Goal: Information Seeking & Learning: Learn about a topic

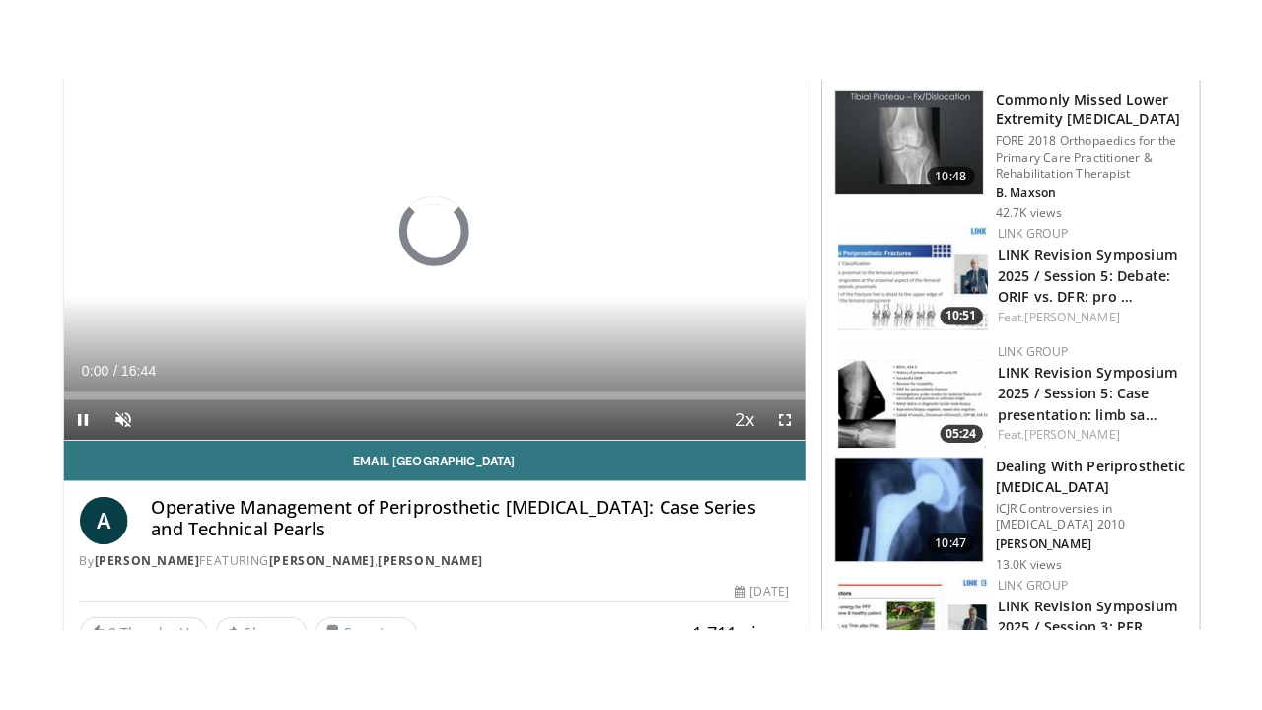
scroll to position [248, 0]
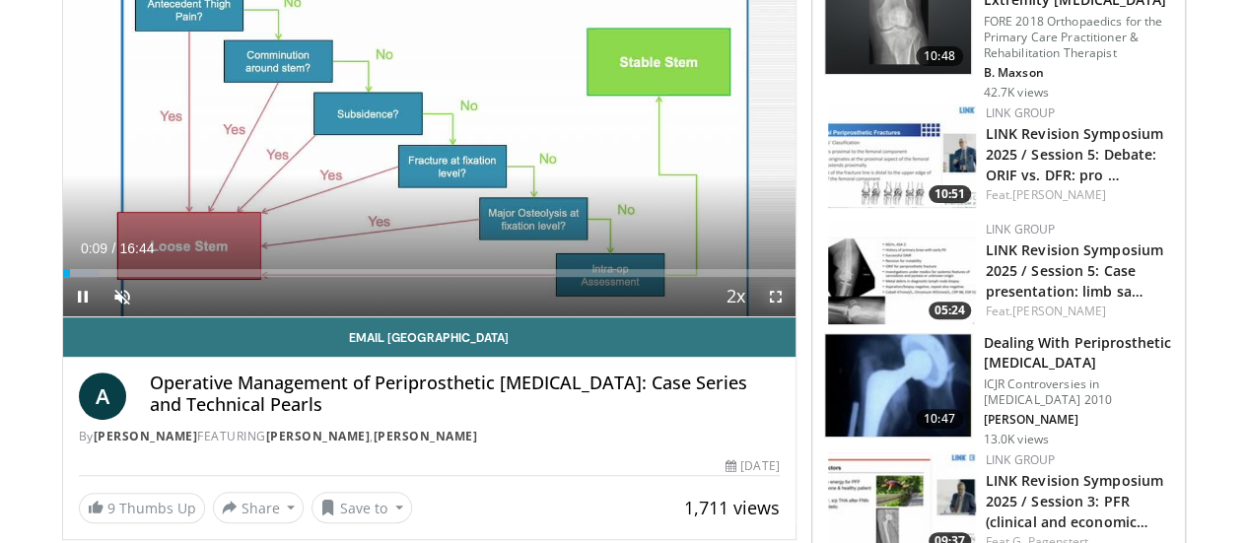
click at [794, 316] on span "Video Player" at bounding box center [775, 296] width 39 height 39
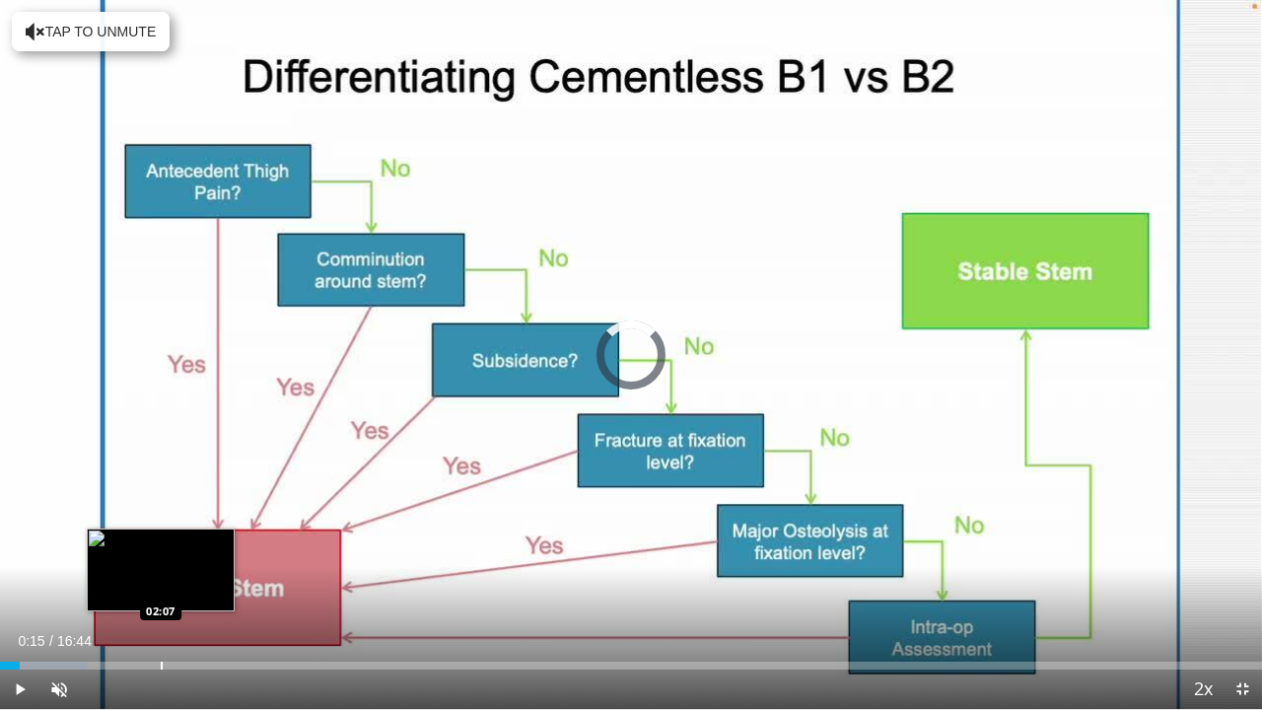
drag, startPoint x: 20, startPoint y: 660, endPoint x: 178, endPoint y: 659, distance: 158.7
click at [178, 542] on div "Loaded : 6.90% 01:59 02:07" at bounding box center [631, 660] width 1262 height 19
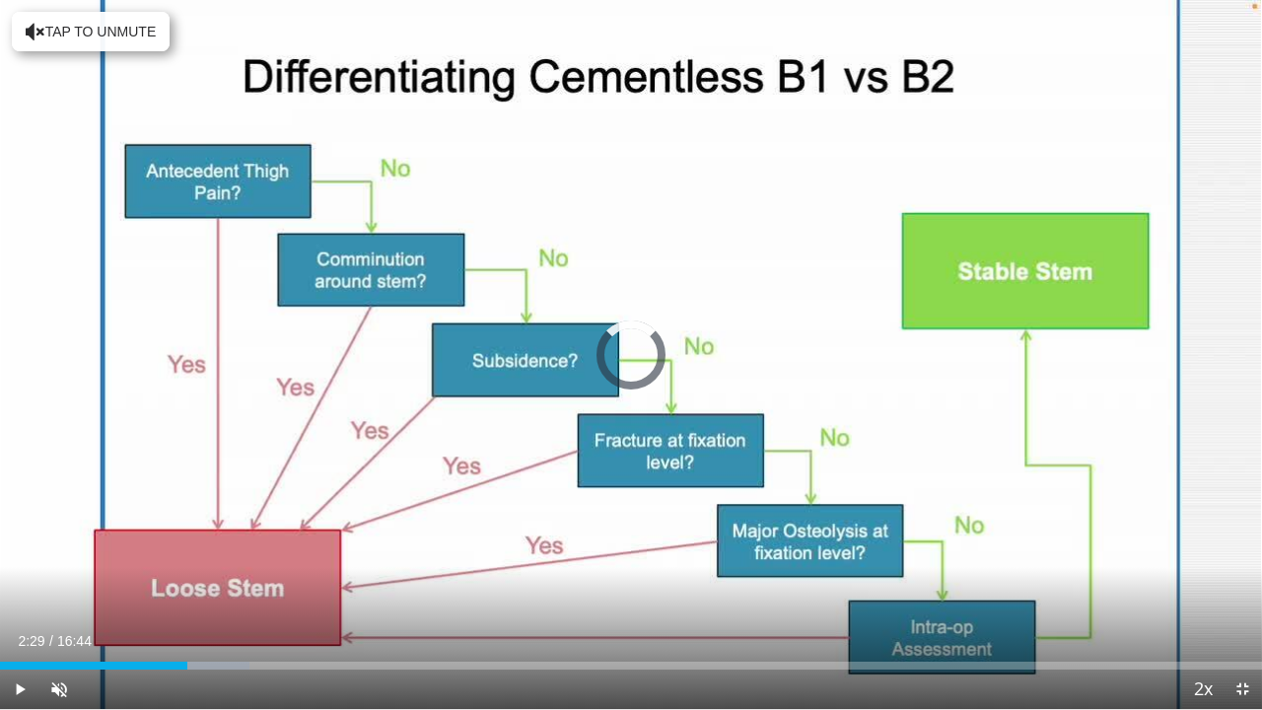
drag, startPoint x: 187, startPoint y: 668, endPoint x: 381, endPoint y: 672, distance: 194.2
click at [381, 542] on div "Current Time 2:29 / Duration 16:44 Play Skip Backward Skip Forward Unmute Loade…" at bounding box center [631, 688] width 1262 height 39
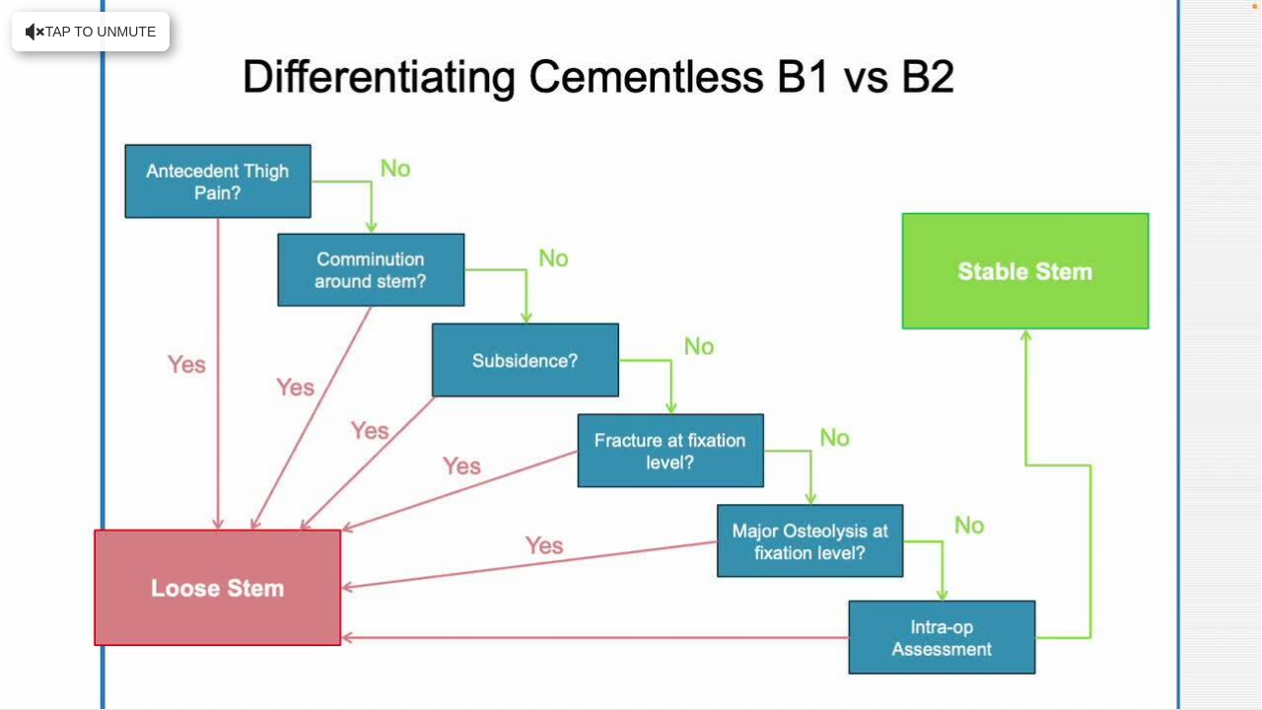
click at [381, 542] on div "10 seconds Tap to unmute" at bounding box center [631, 354] width 1262 height 709
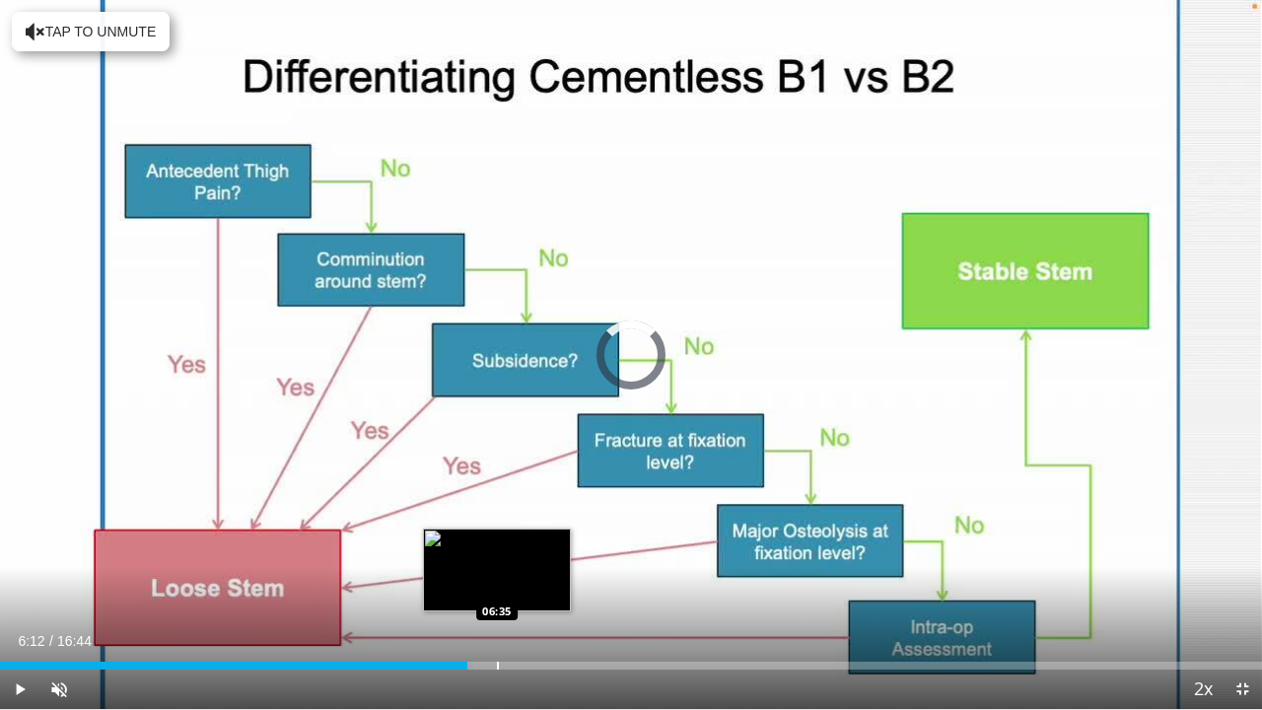
drag, startPoint x: 392, startPoint y: 664, endPoint x: 497, endPoint y: 666, distance: 104.5
click at [497, 542] on div "Progress Bar" at bounding box center [498, 665] width 2 height 8
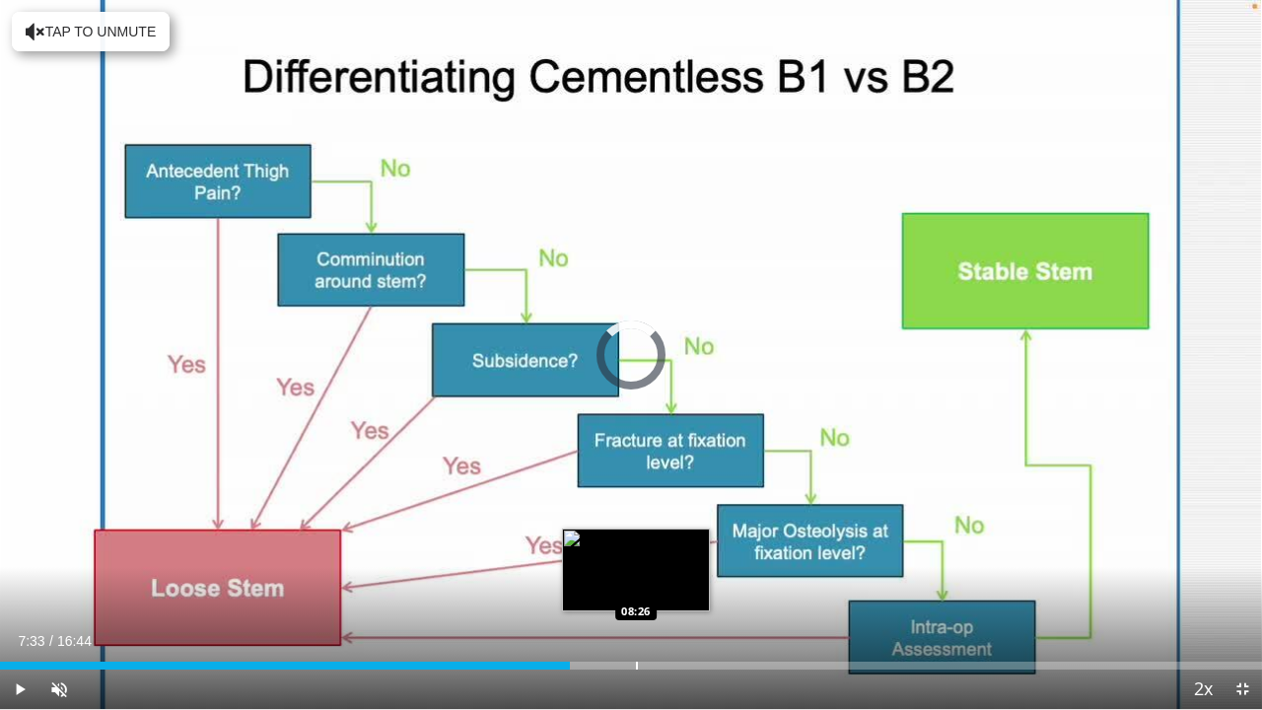
drag, startPoint x: 570, startPoint y: 662, endPoint x: 636, endPoint y: 662, distance: 66.0
click at [636, 542] on div "Progress Bar" at bounding box center [637, 665] width 2 height 8
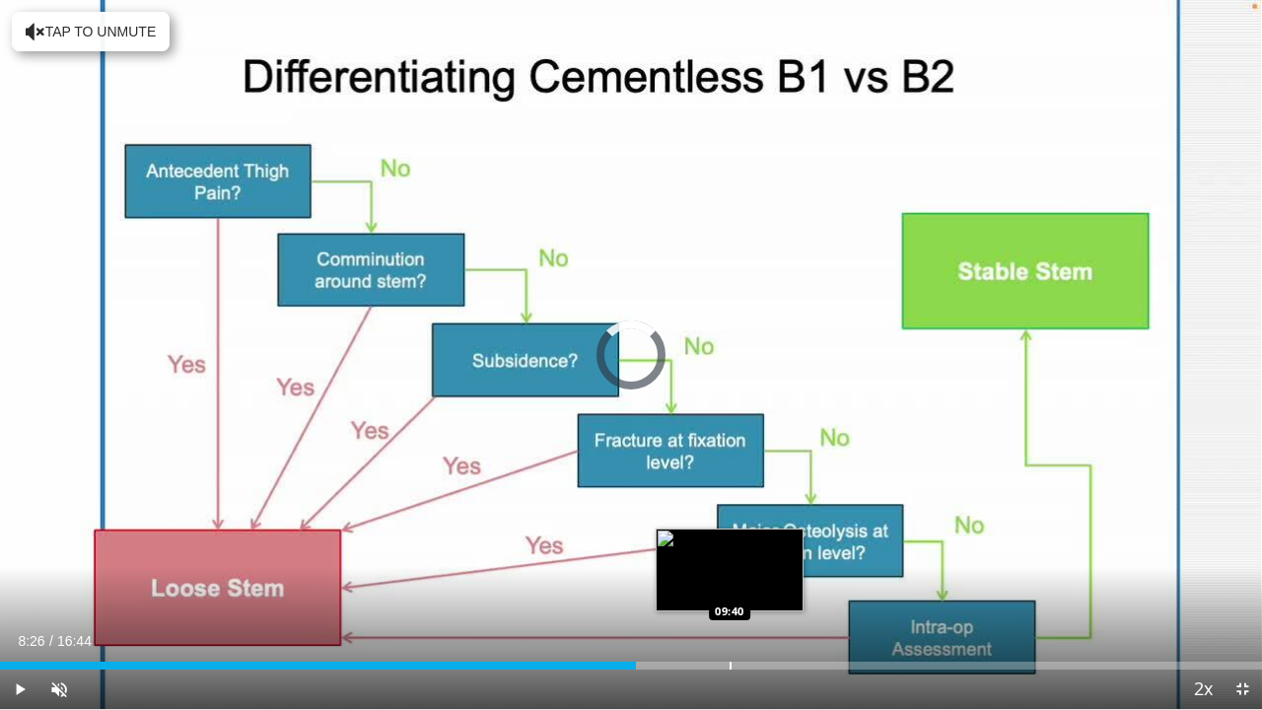
drag, startPoint x: 636, startPoint y: 662, endPoint x: 731, endPoint y: 657, distance: 95.7
click at [731, 542] on div "Loaded : 0.00% 09:38 09:40" at bounding box center [631, 660] width 1262 height 19
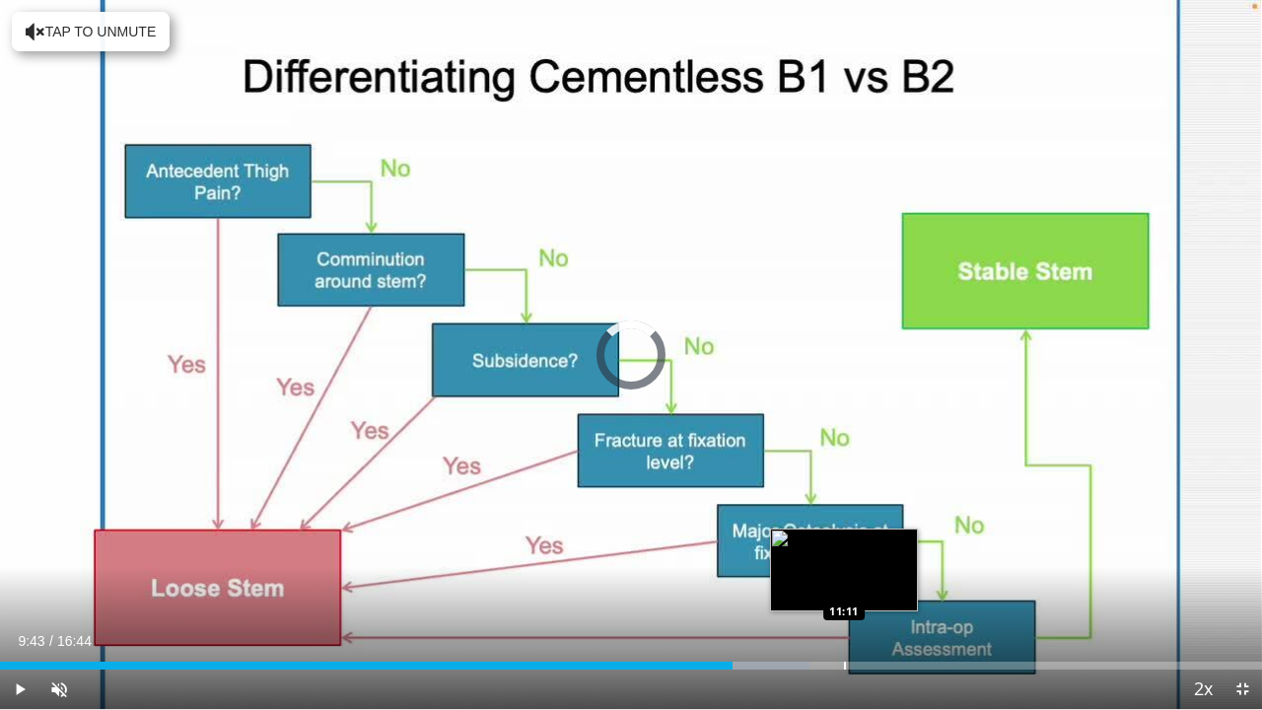
drag, startPoint x: 732, startPoint y: 663, endPoint x: 857, endPoint y: 660, distance: 125.2
click at [857, 542] on div "Loaded : 64.17% 11:08 11:11" at bounding box center [631, 660] width 1262 height 19
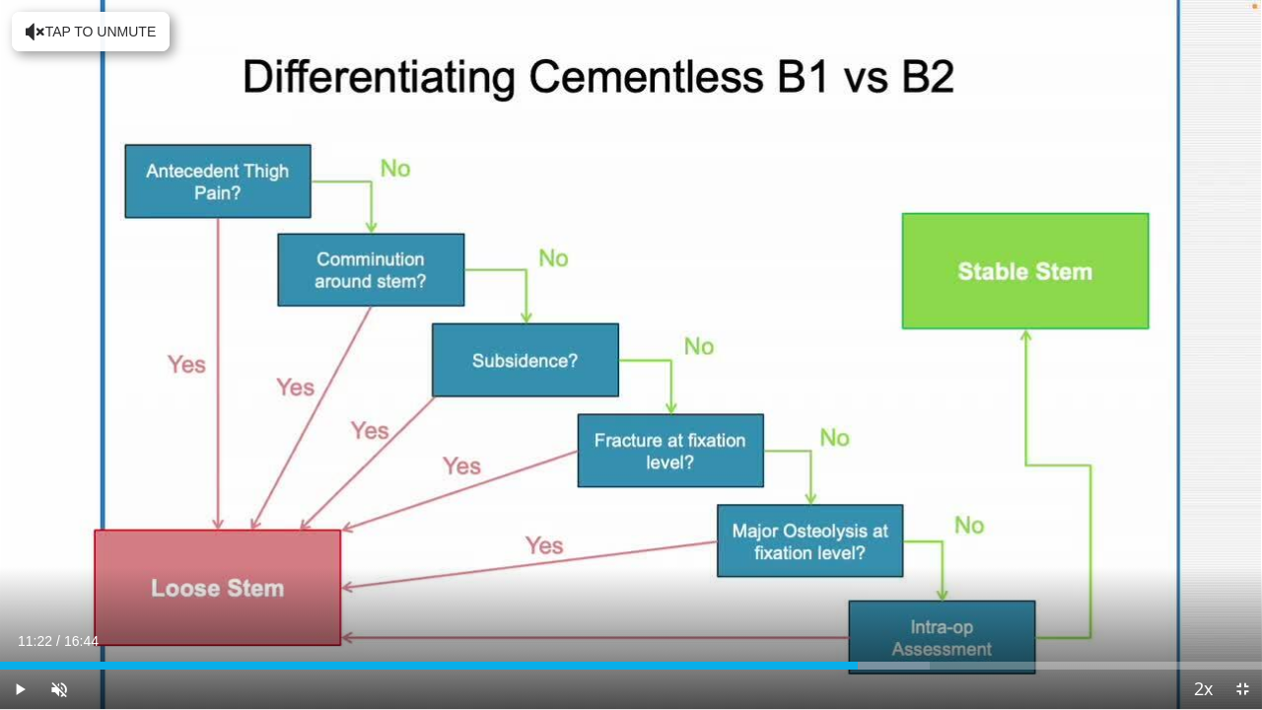
click at [857, 542] on div "Loaded : 73.65% 11:22 11:22" at bounding box center [631, 660] width 1262 height 19
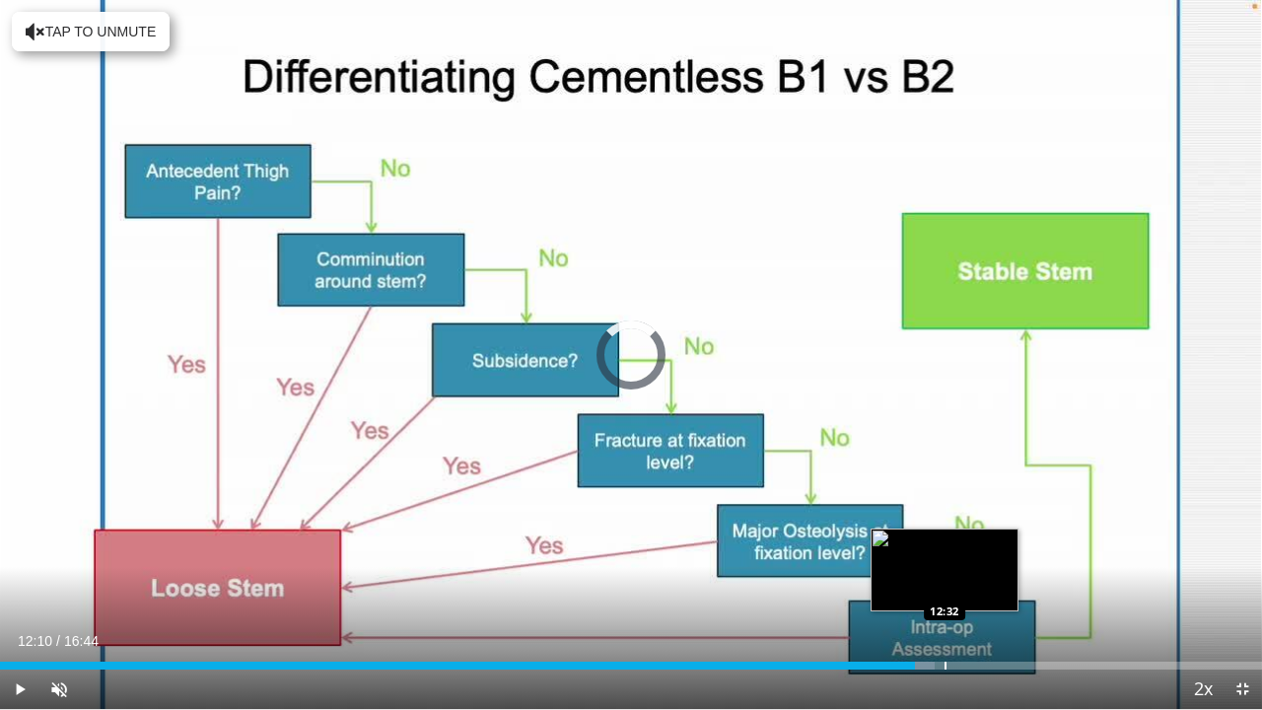
drag, startPoint x: 857, startPoint y: 660, endPoint x: 960, endPoint y: 658, distance: 102.5
click at [960, 542] on div "Loaded : 74.04% 12:25 12:32" at bounding box center [631, 660] width 1262 height 19
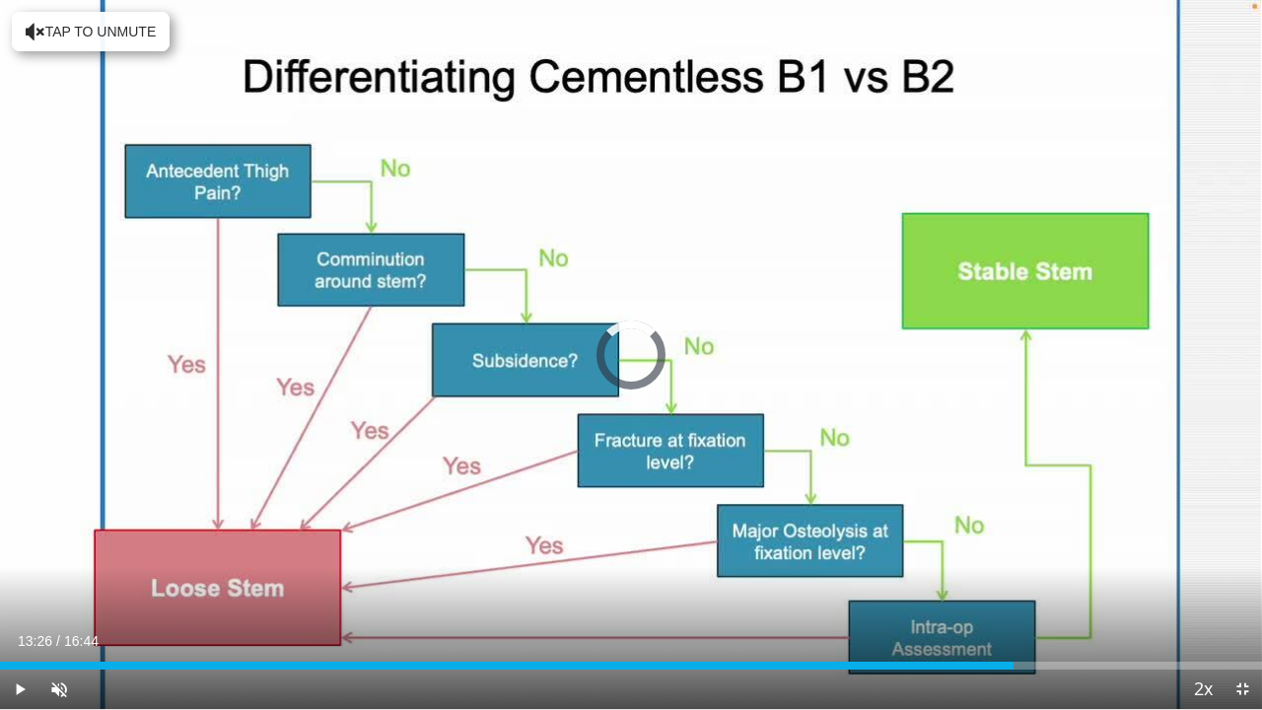
drag, startPoint x: 960, startPoint y: 658, endPoint x: 1083, endPoint y: 669, distance: 123.7
click at [1083, 542] on div "Current Time 13:26 / Duration 16:44 Play Skip Backward Skip Forward Unmute Load…" at bounding box center [631, 688] width 1262 height 39
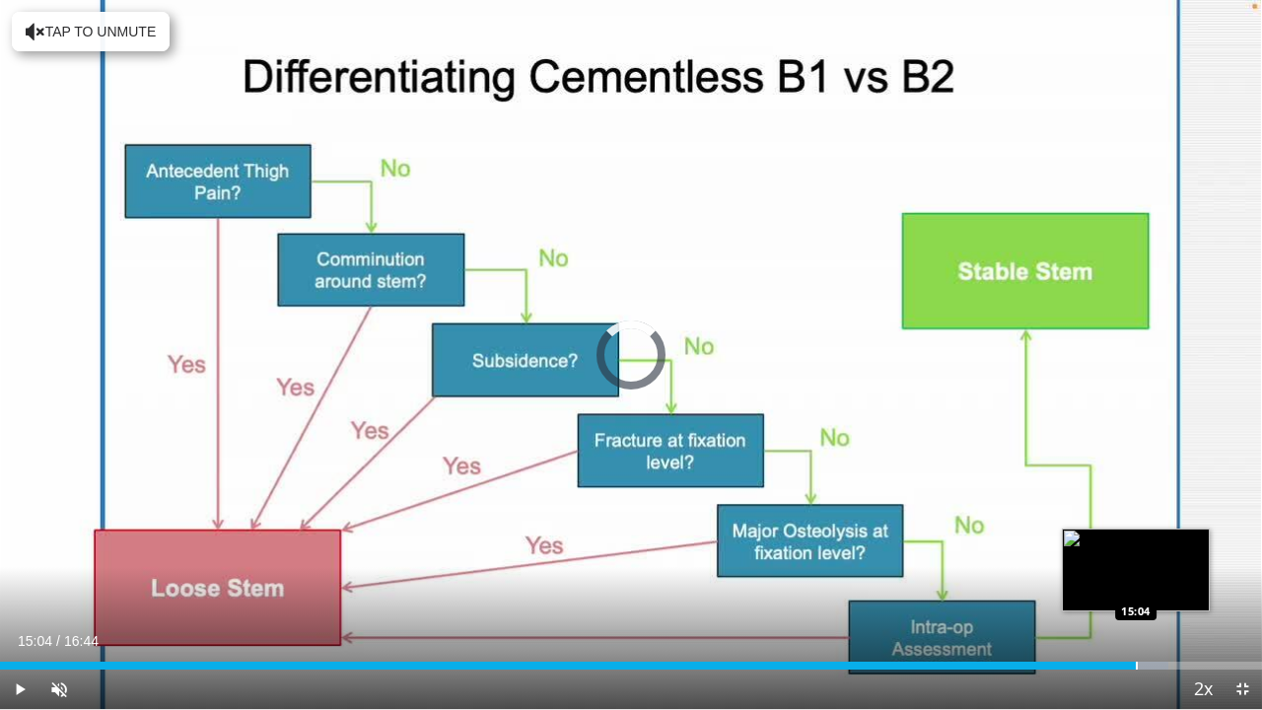
drag, startPoint x: 1084, startPoint y: 662, endPoint x: 1135, endPoint y: 663, distance: 51.3
click at [1135, 542] on div "Progress Bar" at bounding box center [1136, 665] width 2 height 8
click at [1136, 542] on div "Progress Bar" at bounding box center [1137, 665] width 2 height 8
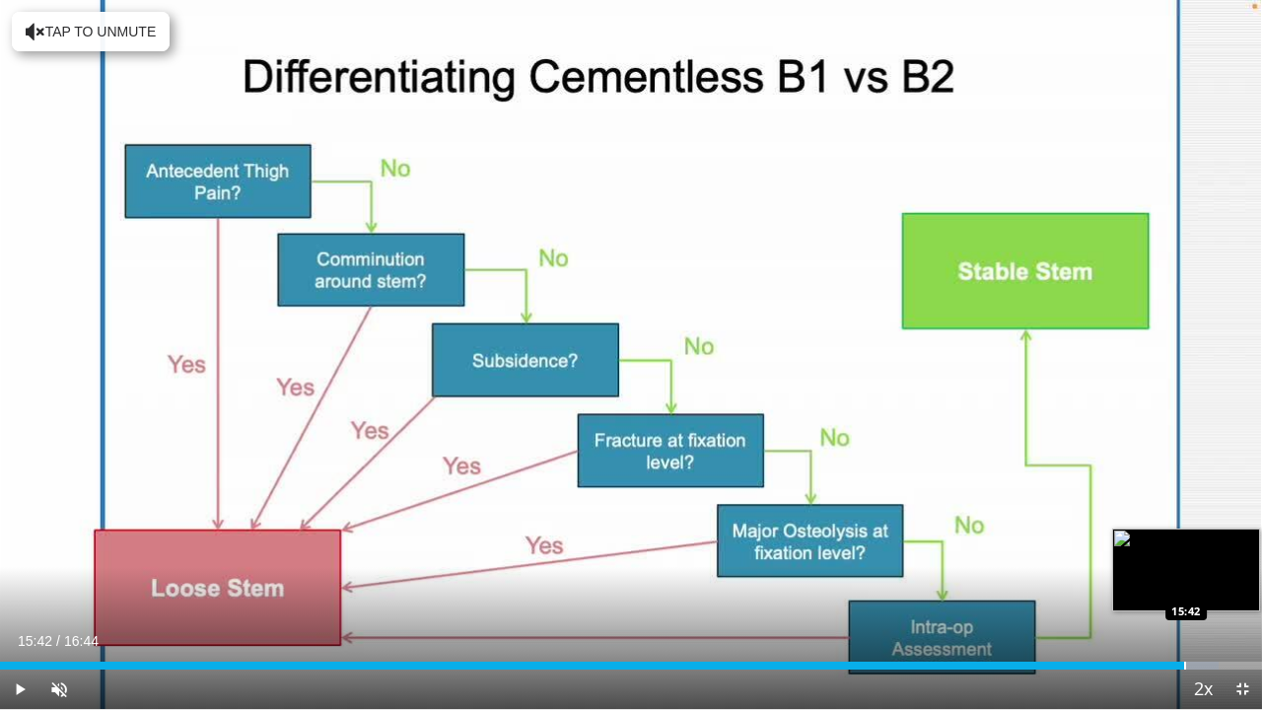
drag, startPoint x: 1135, startPoint y: 663, endPoint x: 1187, endPoint y: 663, distance: 51.3
click at [1186, 542] on div "Progress Bar" at bounding box center [1185, 665] width 2 height 8
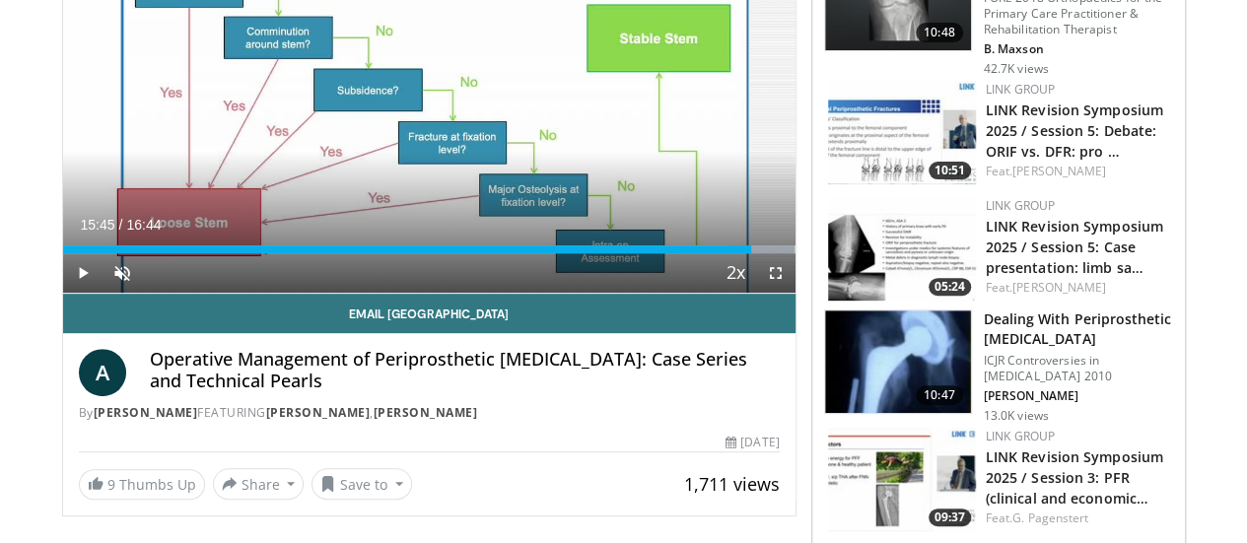
scroll to position [0, 0]
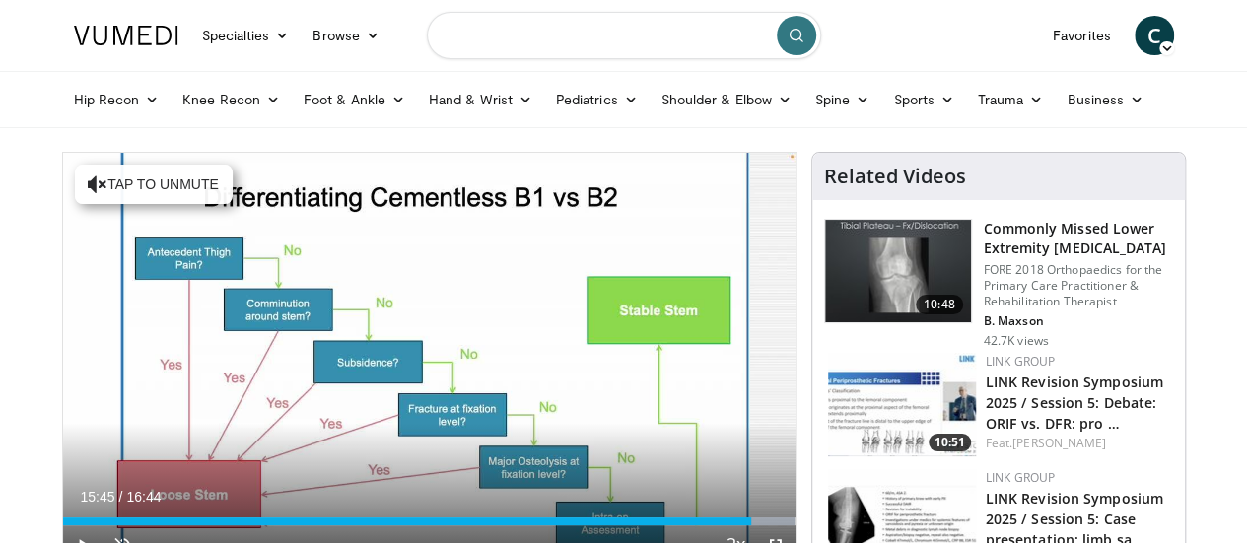
click at [739, 32] on input "Search topics, interventions" at bounding box center [624, 35] width 394 height 47
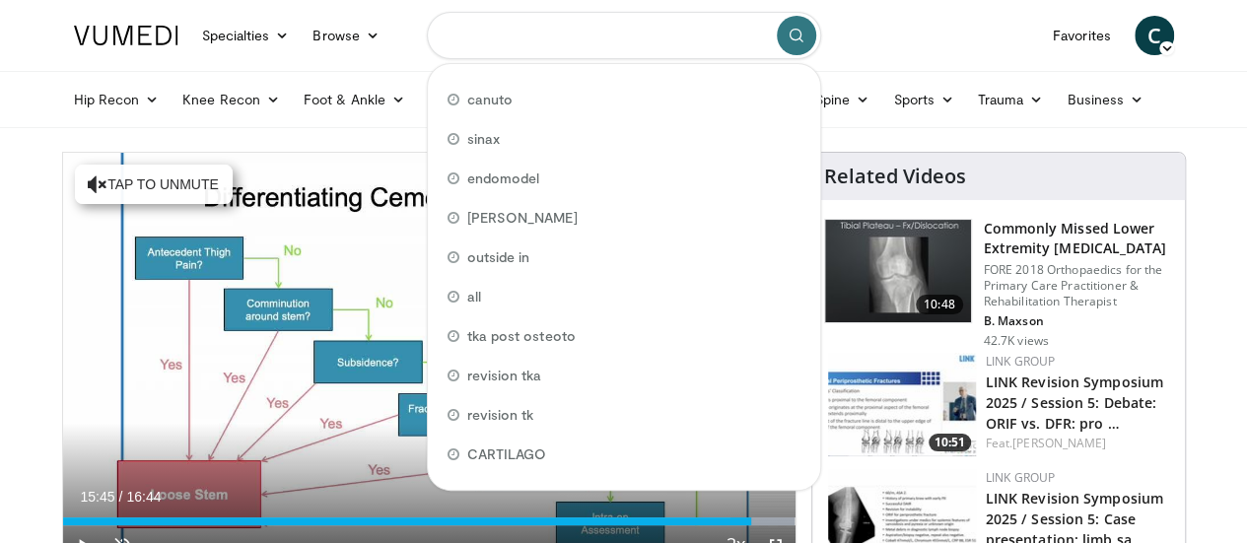
click at [739, 32] on input "Search topics, interventions" at bounding box center [624, 35] width 394 height 47
click at [940, 103] on icon at bounding box center [947, 100] width 14 height 14
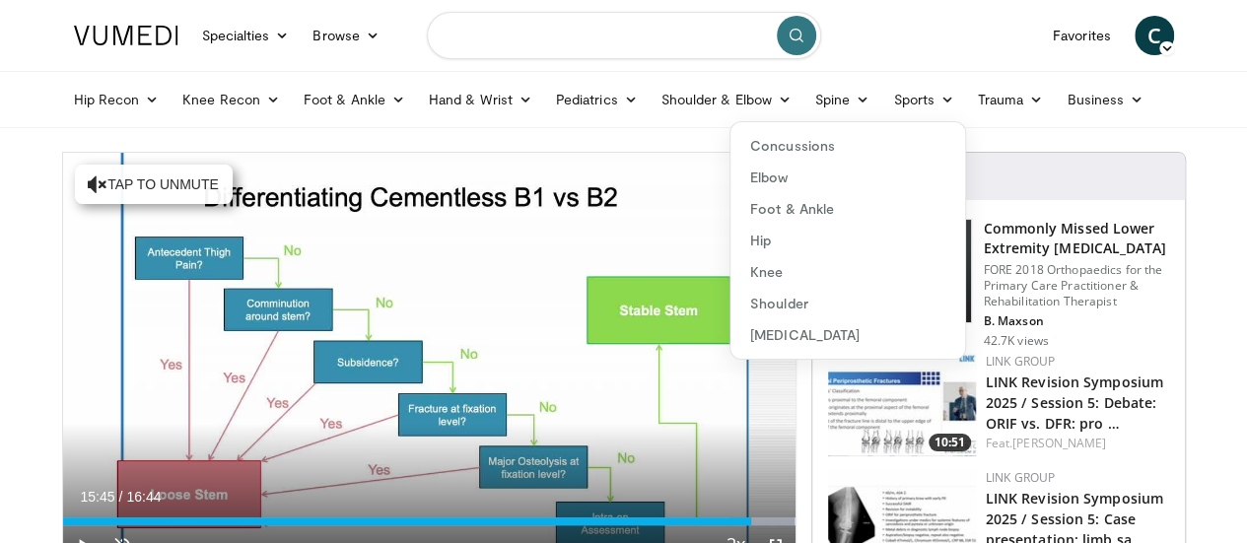
click at [632, 32] on input "Search topics, interventions" at bounding box center [624, 35] width 394 height 47
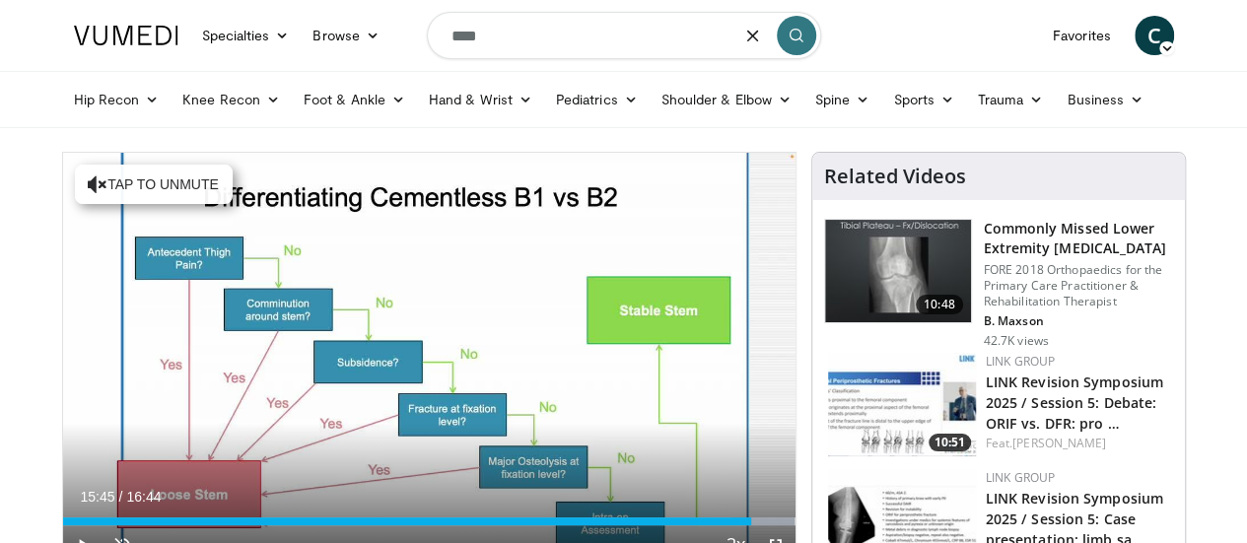
type input "****"
click at [792, 42] on icon "submit" at bounding box center [796, 36] width 16 height 16
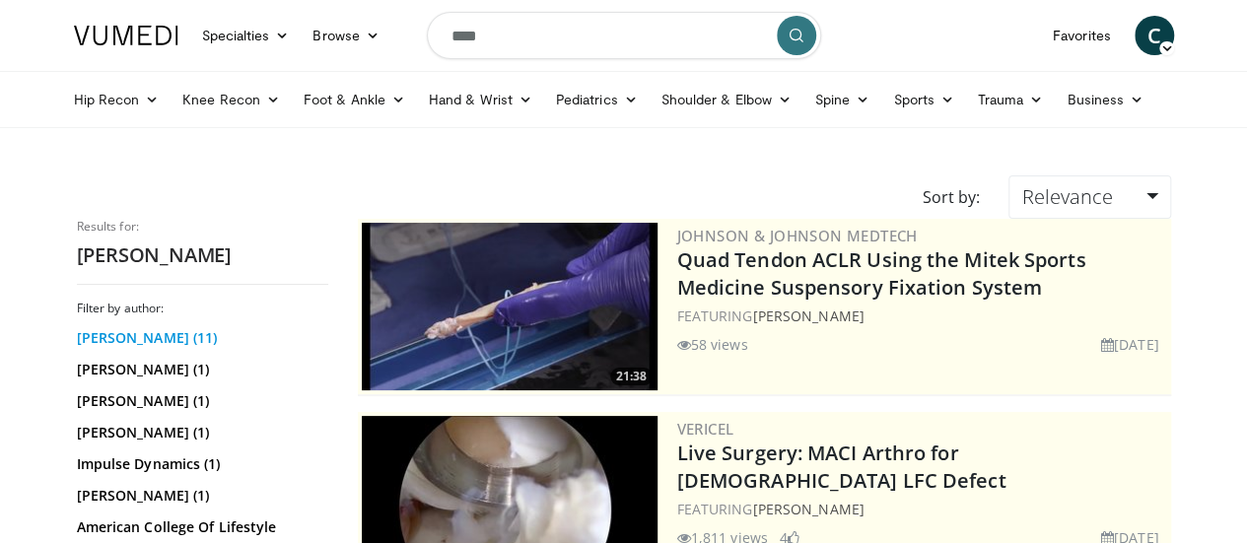
click at [87, 328] on link "Martin Lind (11)" at bounding box center [200, 338] width 246 height 20
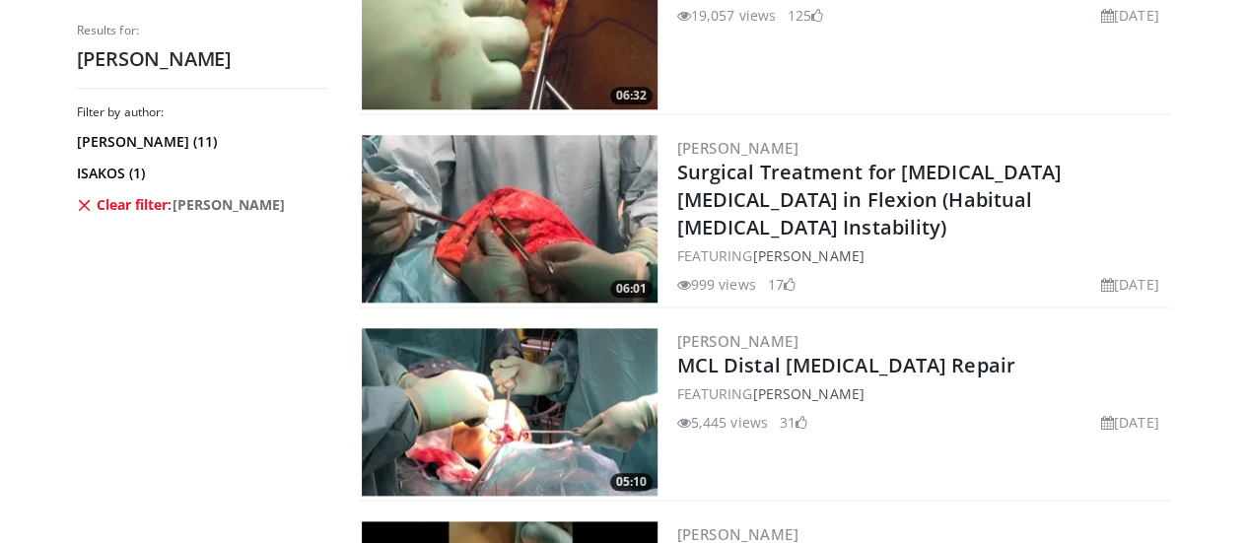
scroll to position [528, 0]
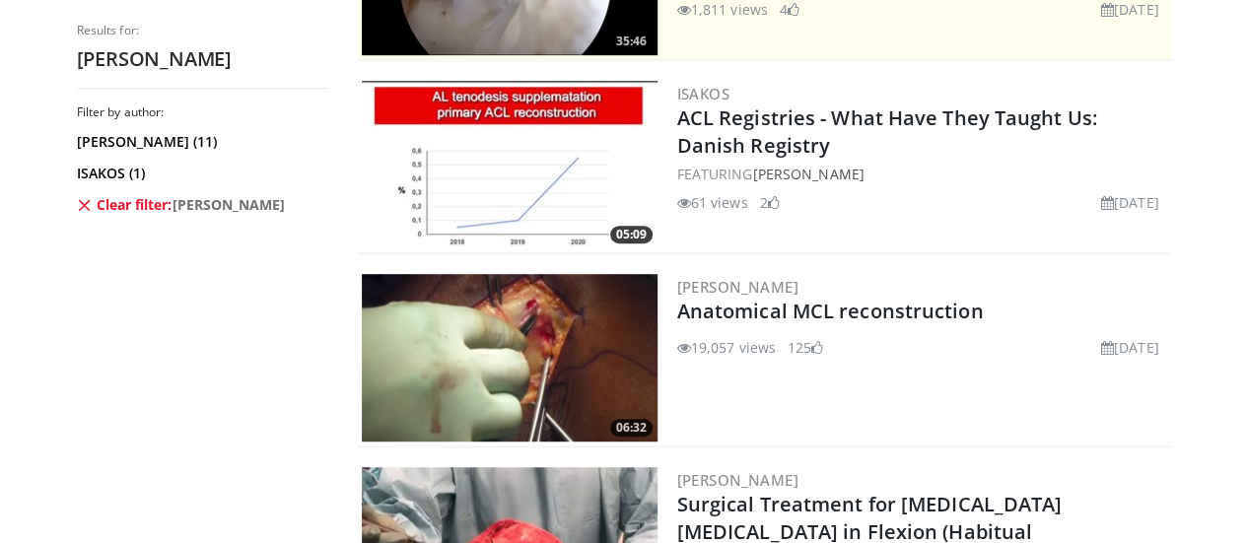
click at [543, 316] on img at bounding box center [510, 358] width 296 height 168
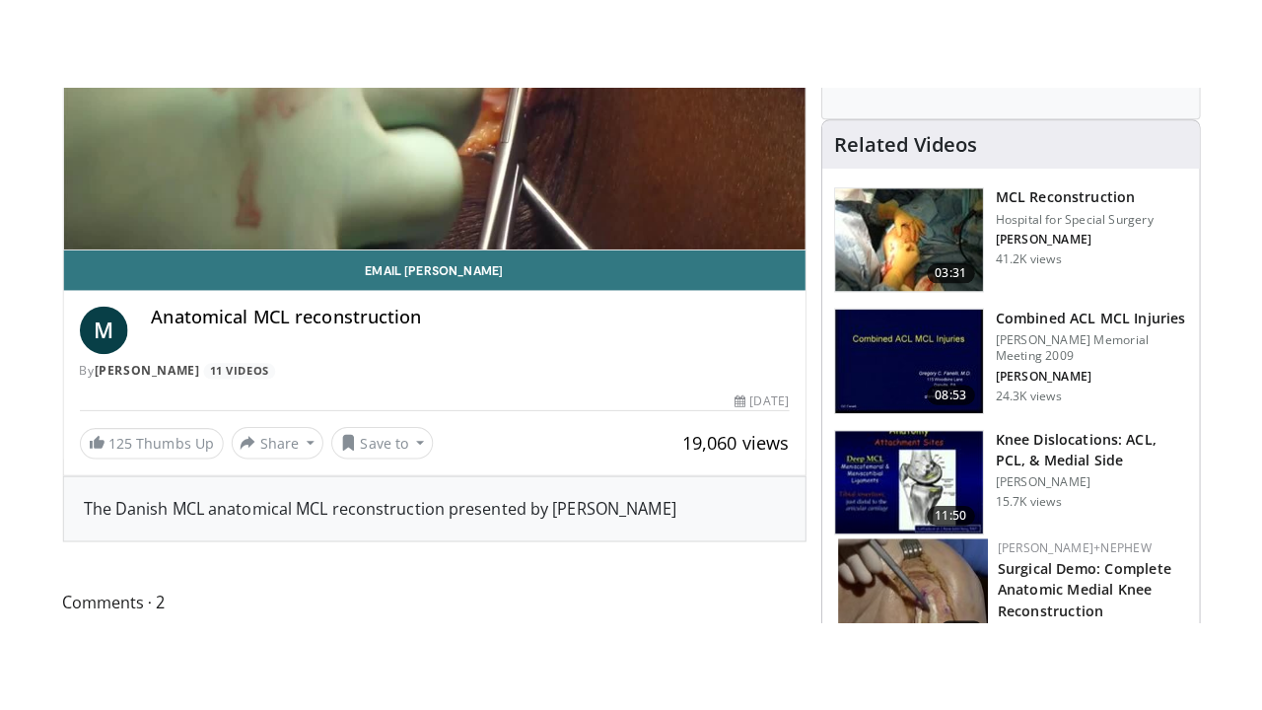
scroll to position [266, 0]
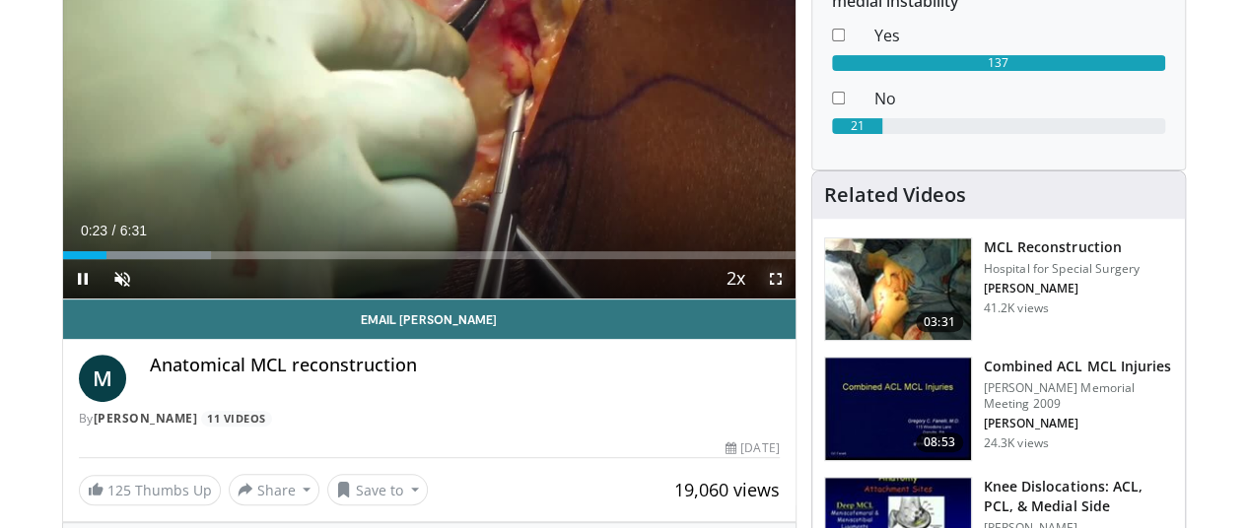
click at [794, 299] on span "Video Player" at bounding box center [775, 278] width 39 height 39
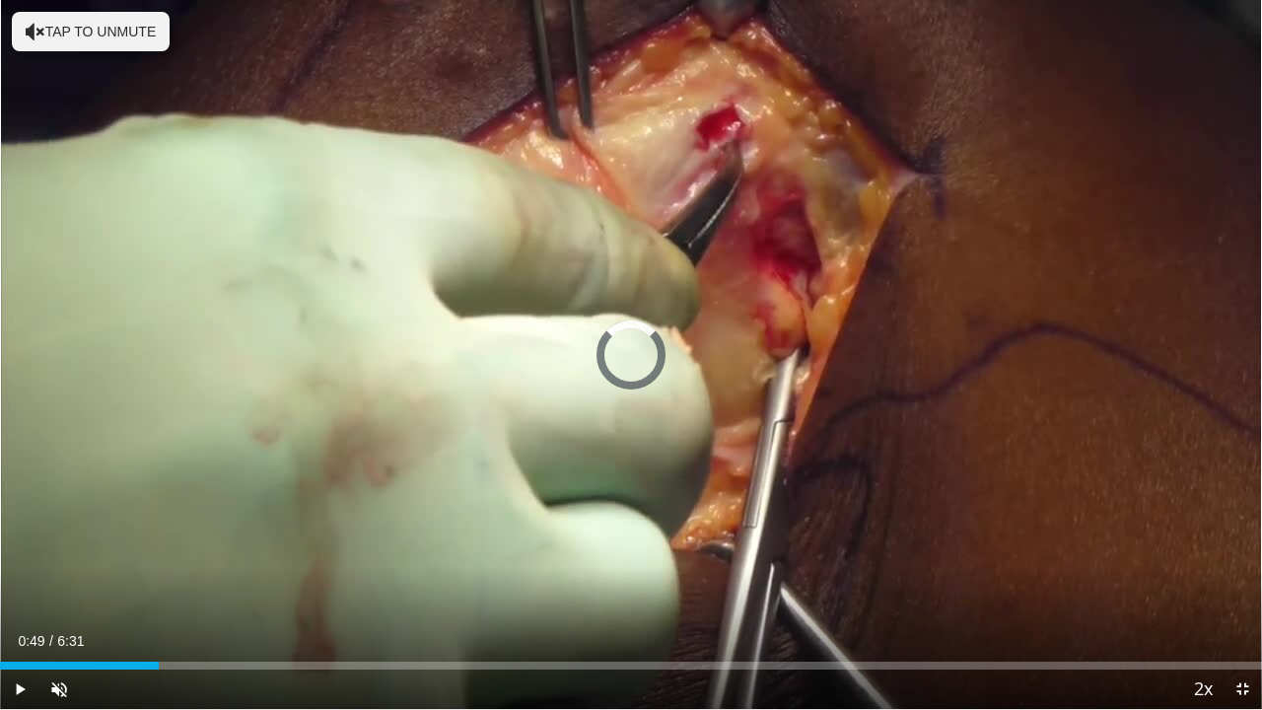
drag, startPoint x: 99, startPoint y: 660, endPoint x: 271, endPoint y: 677, distance: 173.3
click at [271, 527] on div "Current Time 0:49 / Duration 6:31 Play Skip Backward Skip Forward Unmute 0% Loa…" at bounding box center [631, 688] width 1262 height 39
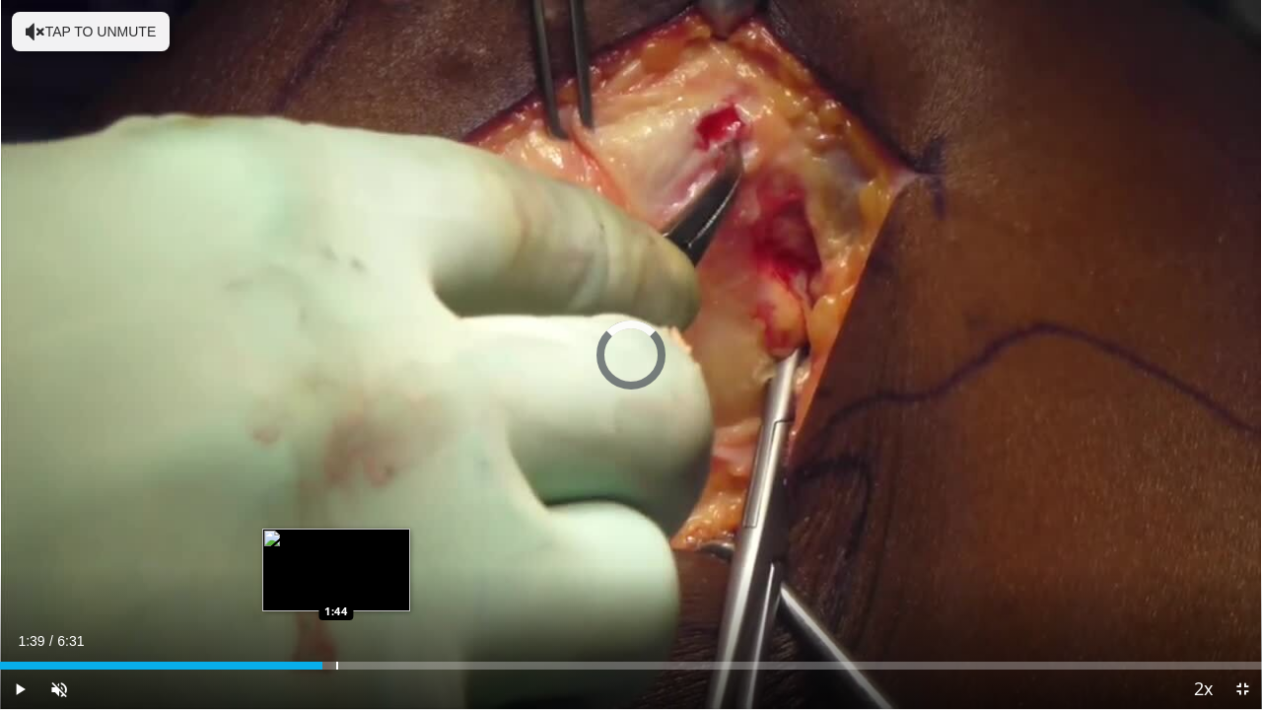
drag, startPoint x: 268, startPoint y: 664, endPoint x: 335, endPoint y: 664, distance: 67.0
click at [336, 527] on div "Progress Bar" at bounding box center [337, 665] width 2 height 8
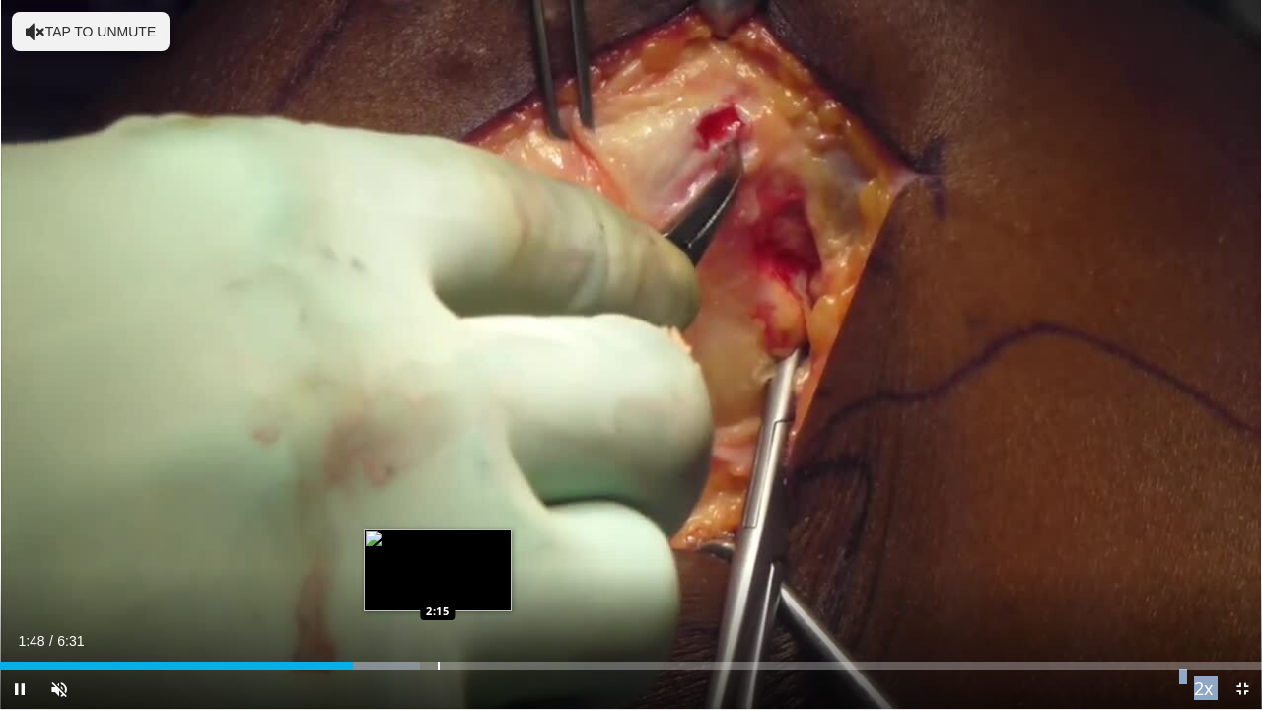
drag, startPoint x: 335, startPoint y: 664, endPoint x: 438, endPoint y: 661, distance: 102.5
click at [438, 527] on video-js "**********" at bounding box center [631, 355] width 1262 height 710
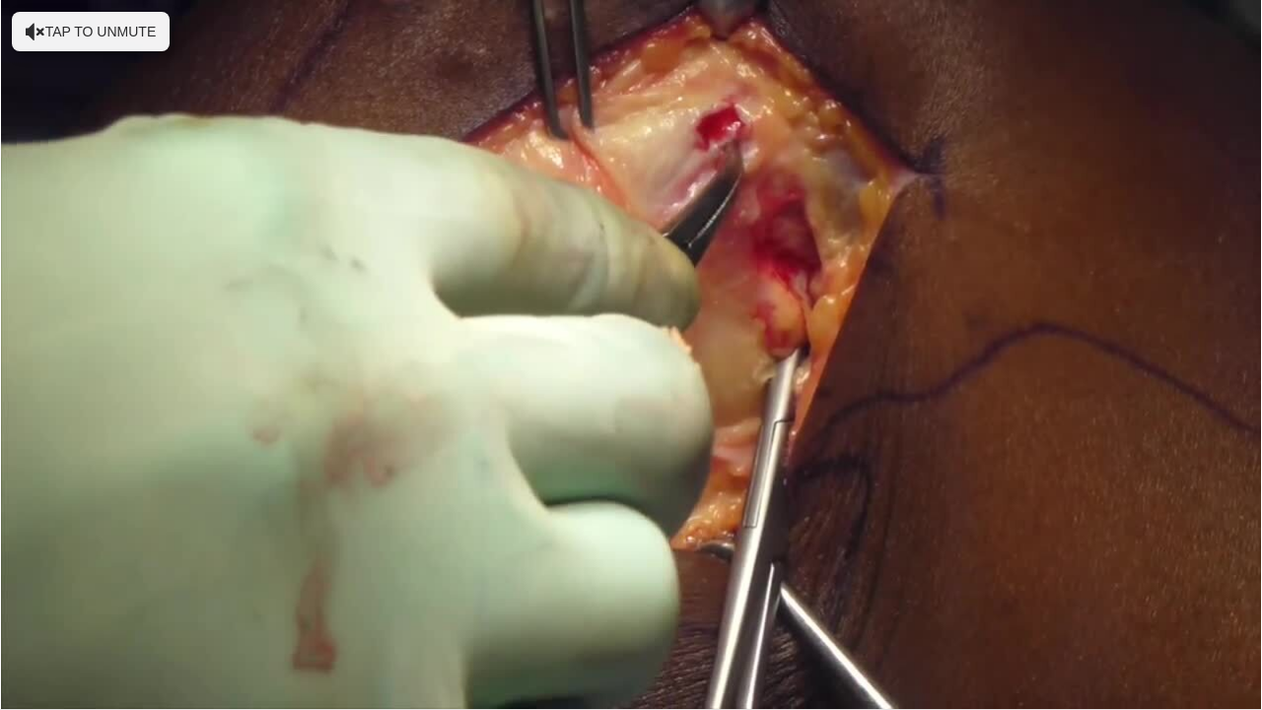
click at [438, 527] on video-js "**********" at bounding box center [631, 355] width 1262 height 710
click at [438, 527] on div "10 seconds Tap to unmute" at bounding box center [631, 354] width 1262 height 709
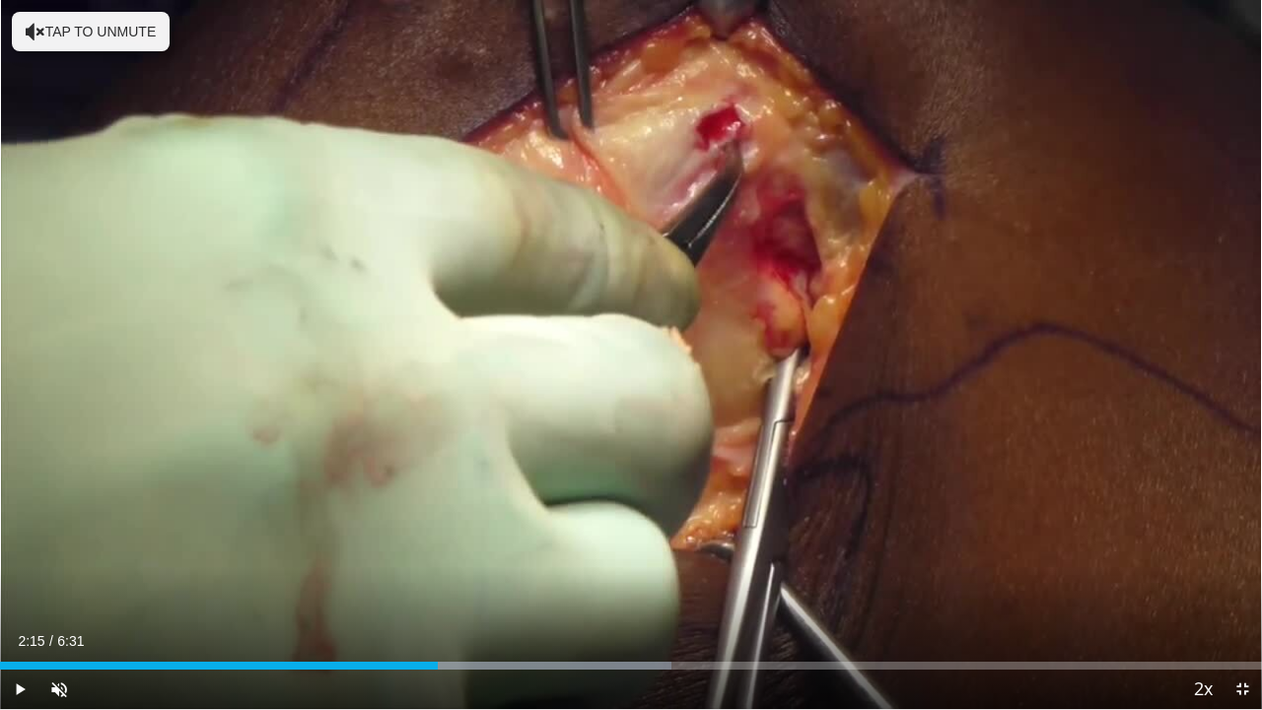
click at [438, 527] on div "Loaded : 53.24% 2:15 2:15" at bounding box center [631, 665] width 1262 height 8
click at [0, 0] on div "Progress Bar" at bounding box center [0, 0] width 0 height 0
click at [15, 527] on span "Video Player" at bounding box center [19, 688] width 39 height 39
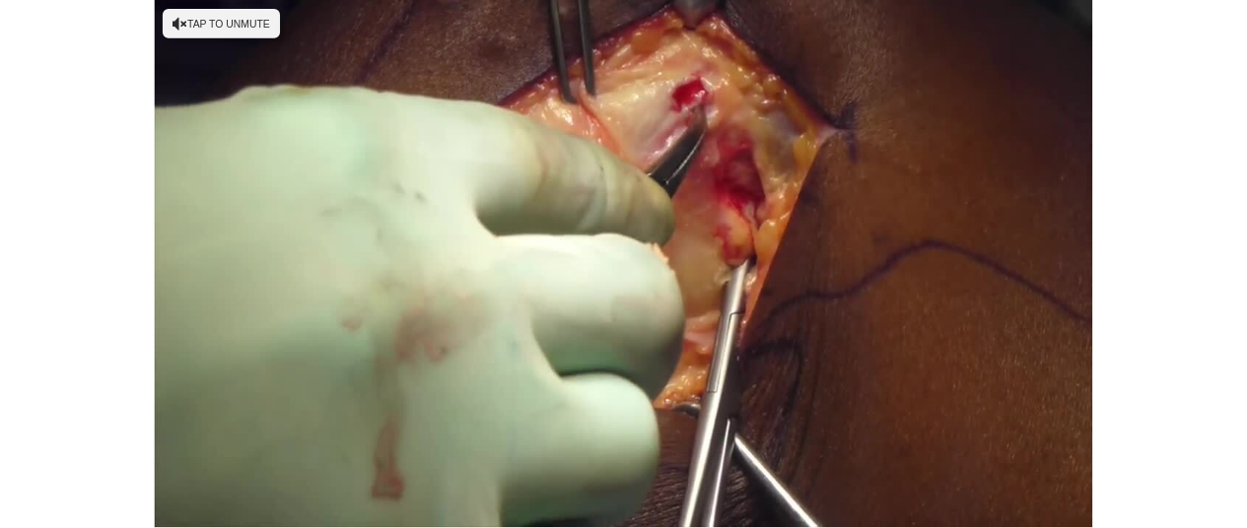
scroll to position [717, 0]
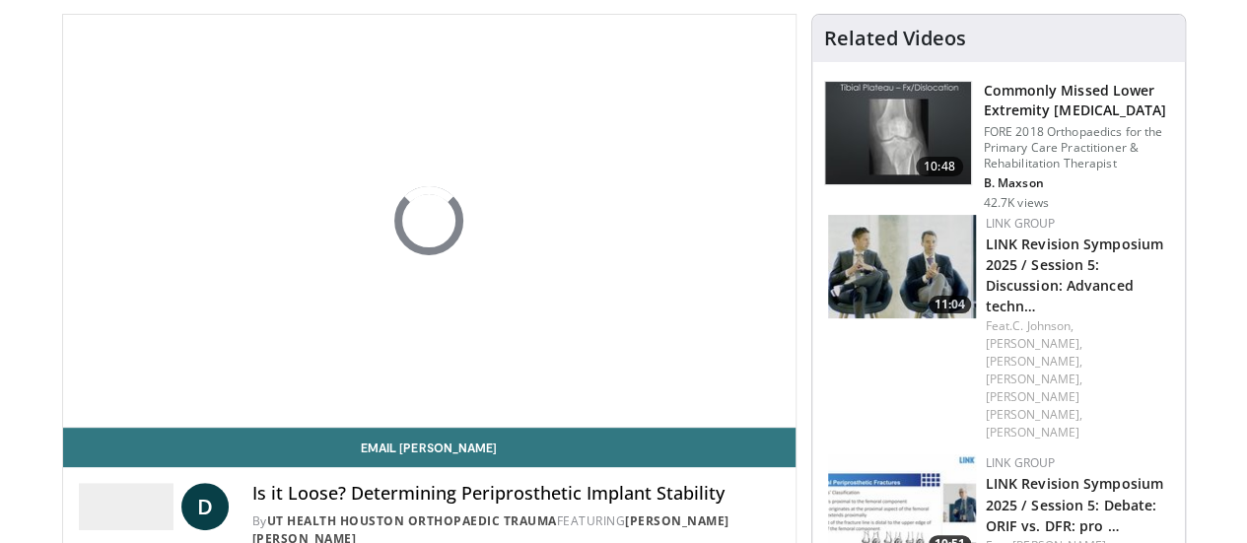
scroll to position [150, 0]
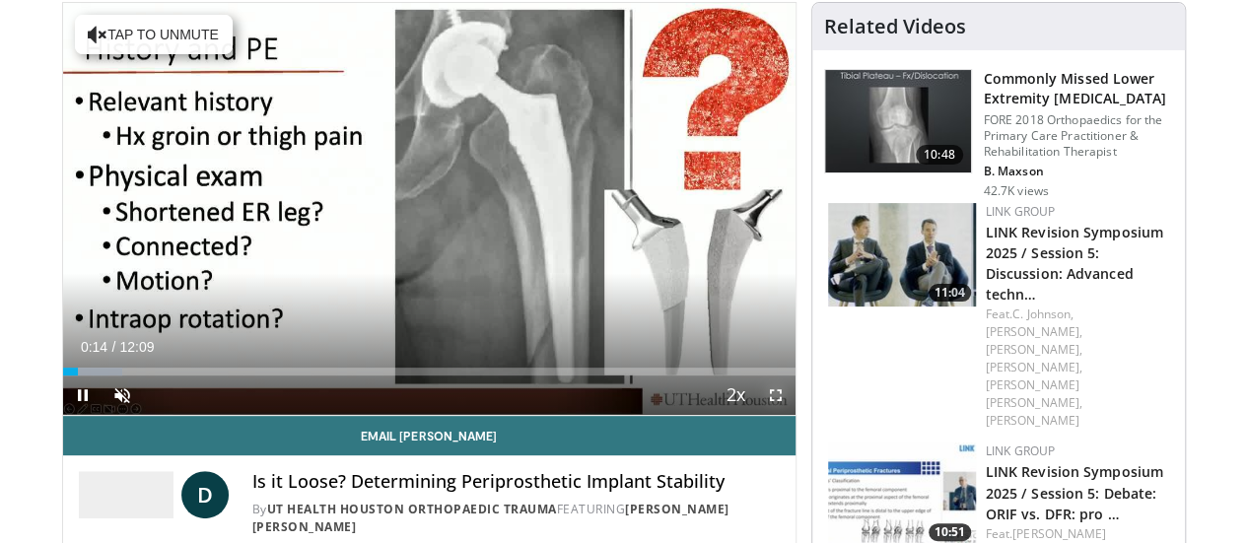
click at [793, 415] on span "Video Player" at bounding box center [775, 395] width 39 height 39
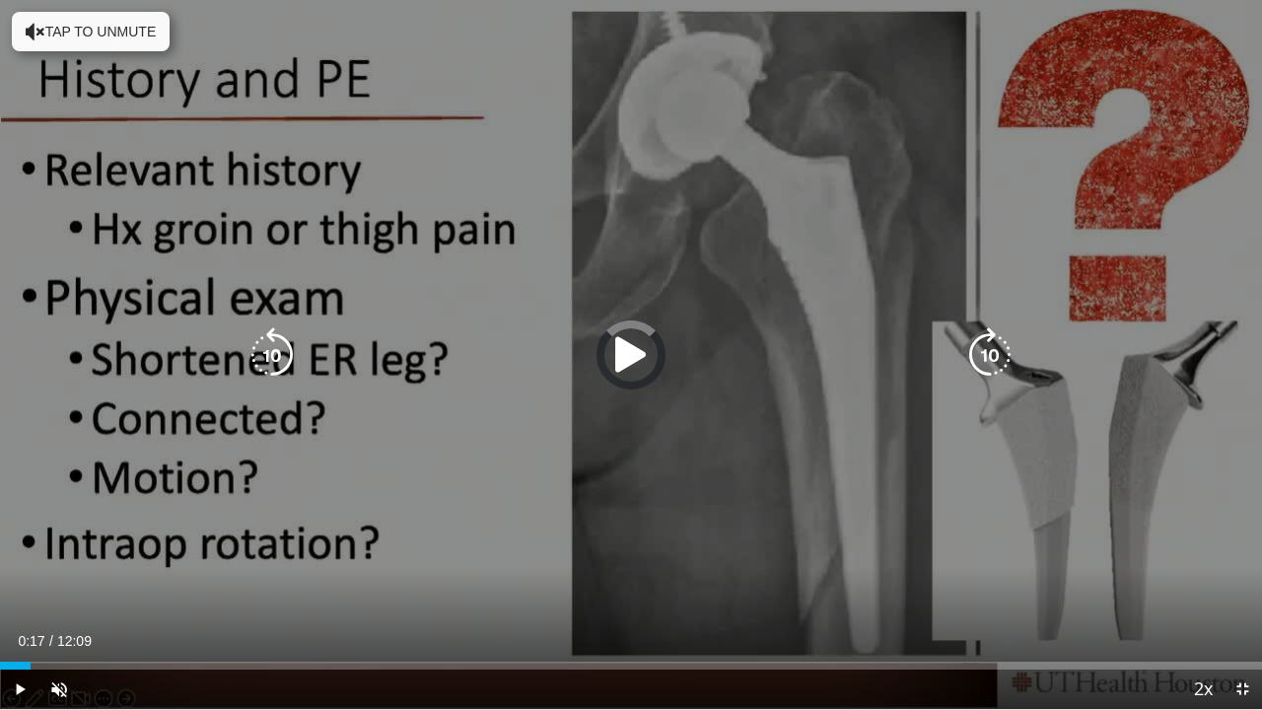
drag, startPoint x: 30, startPoint y: 660, endPoint x: 203, endPoint y: 621, distance: 177.9
click at [203, 542] on video-js "**********" at bounding box center [631, 355] width 1262 height 710
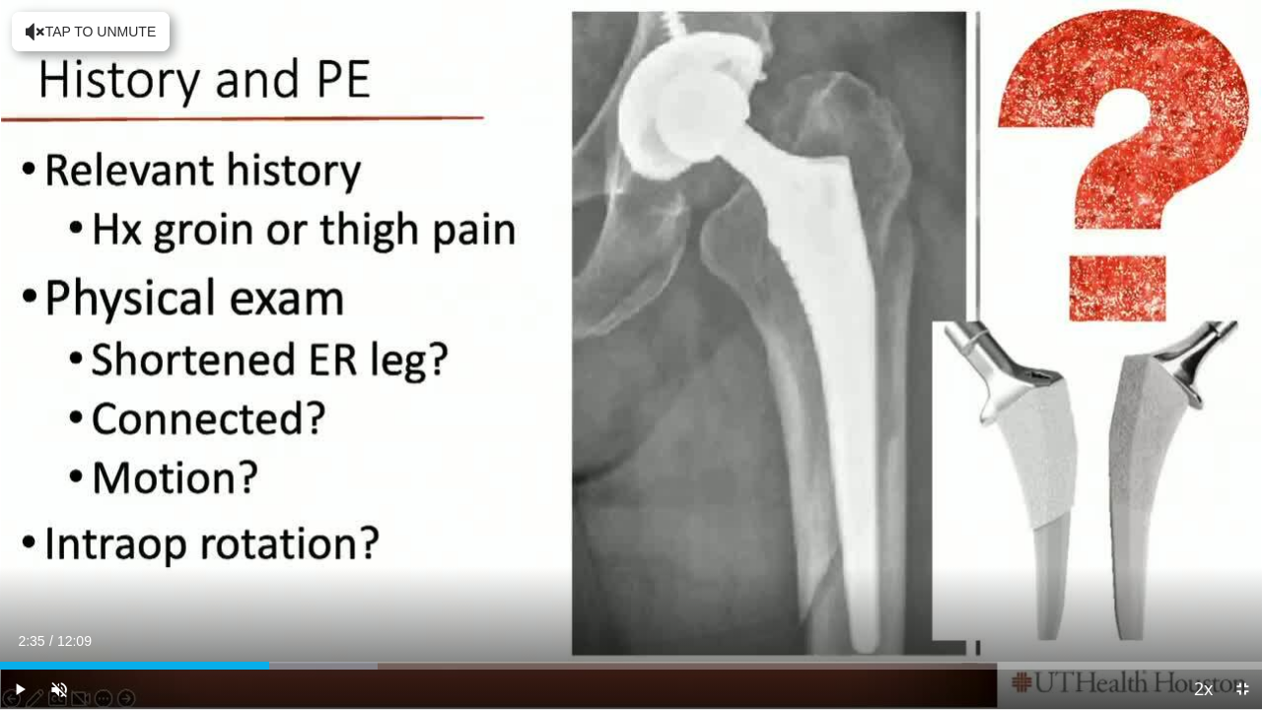
drag, startPoint x: 215, startPoint y: 664, endPoint x: 269, endPoint y: 672, distance: 54.8
click at [269, 542] on div "Current Time 2:35 / Duration 12:09 Play Skip Backward Skip Forward Unmute Loade…" at bounding box center [631, 688] width 1262 height 39
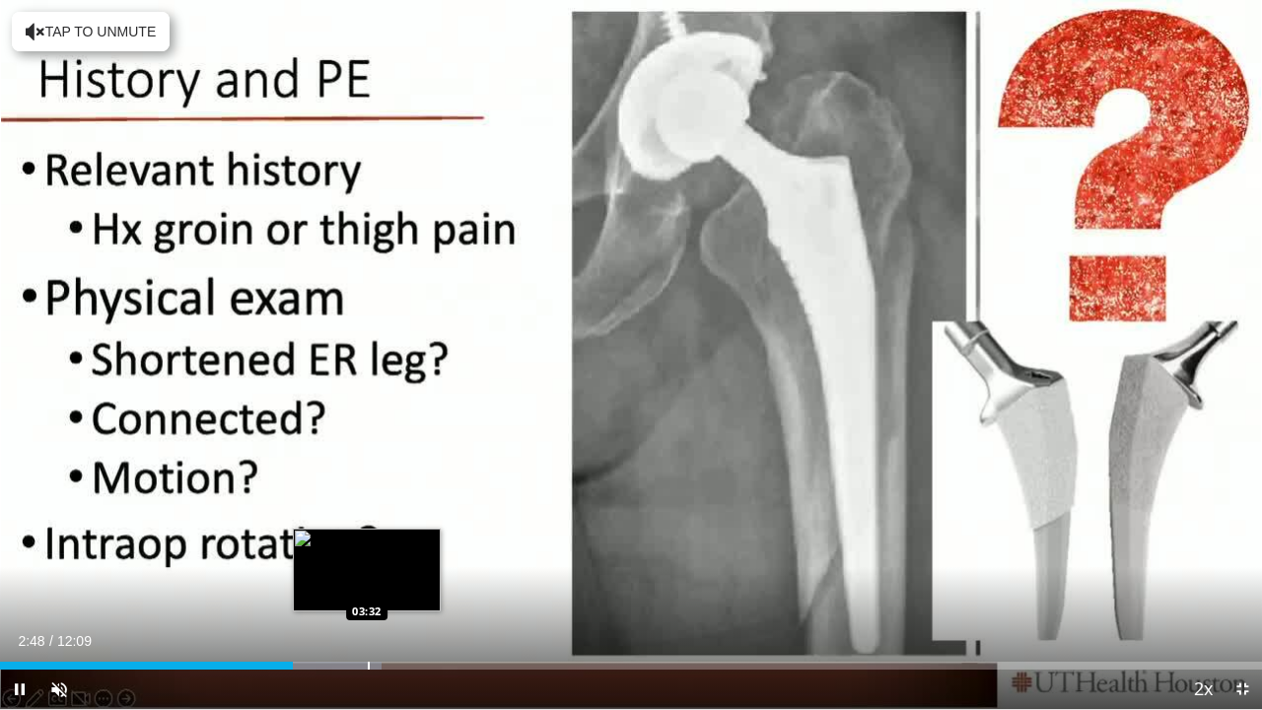
drag, startPoint x: 276, startPoint y: 670, endPoint x: 367, endPoint y: 666, distance: 90.8
click at [367, 542] on div "Current Time 2:48 / Duration 12:09 Pause Skip Backward Skip Forward Unmute Load…" at bounding box center [631, 688] width 1262 height 39
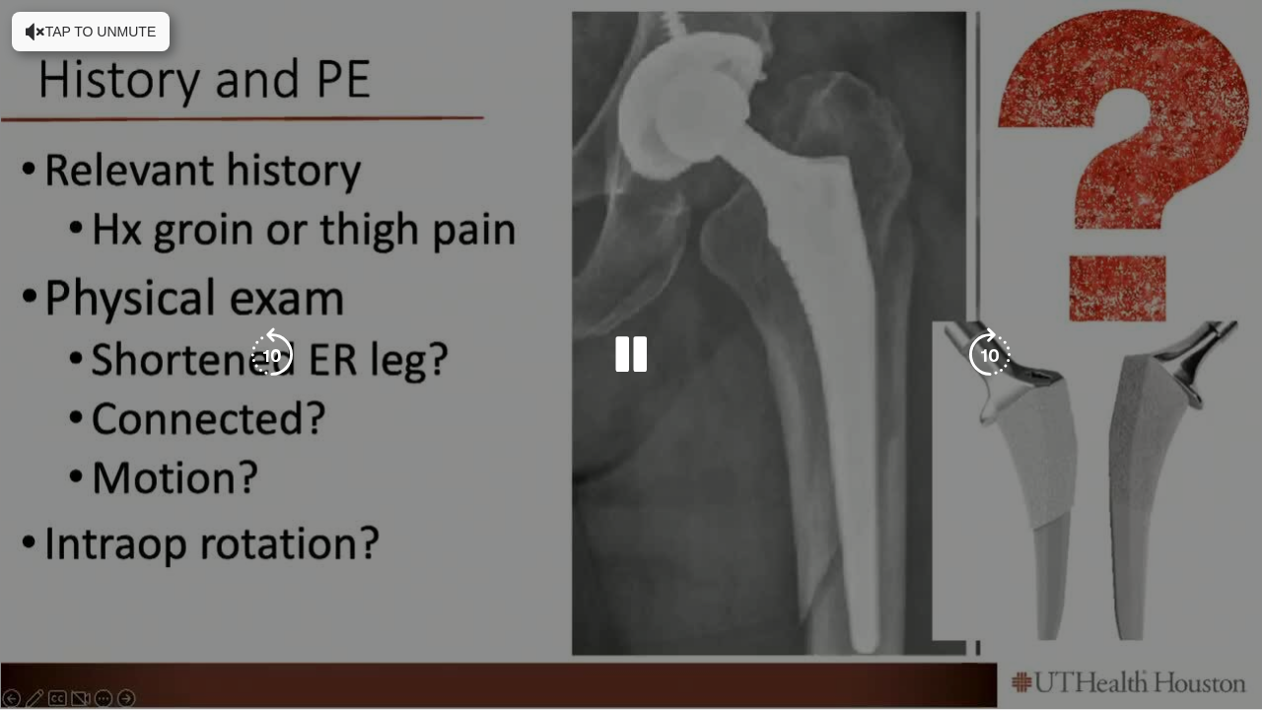
click at [367, 542] on video-js "**********" at bounding box center [631, 355] width 1262 height 710
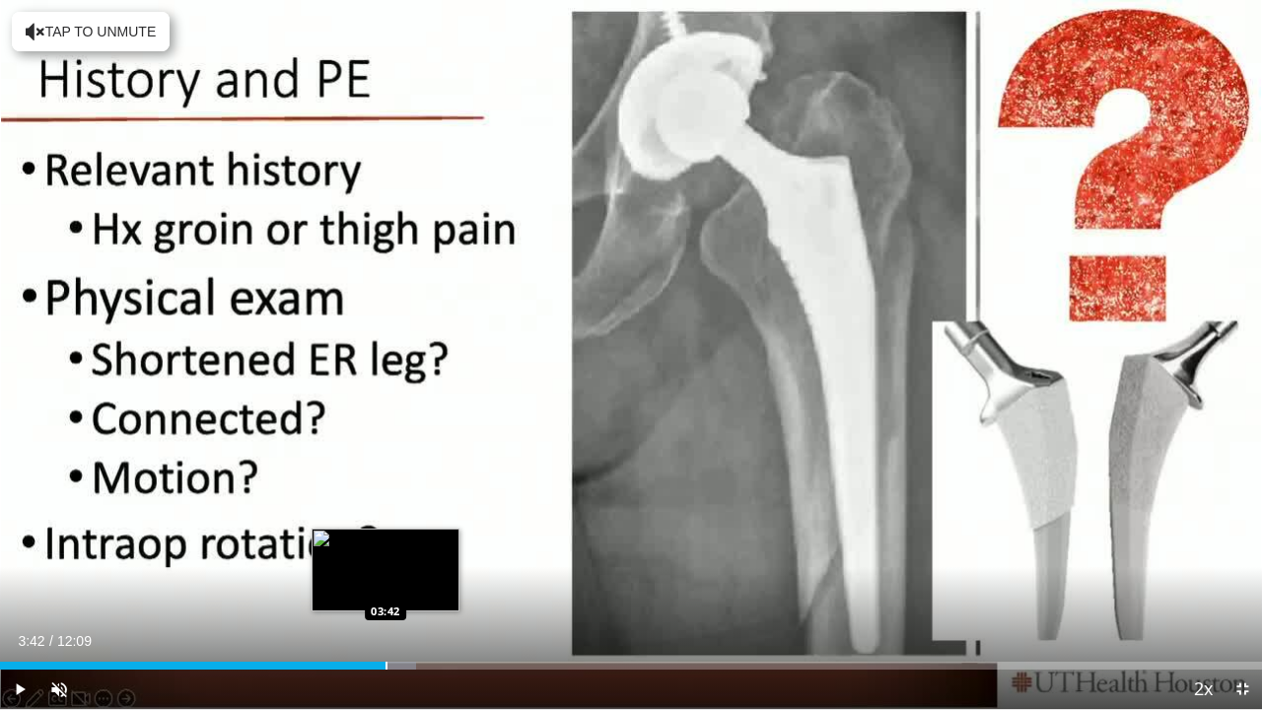
drag, startPoint x: 307, startPoint y: 664, endPoint x: 387, endPoint y: 665, distance: 80.8
click at [387, 542] on div "Loaded : 32.95% 03:42 03:42" at bounding box center [631, 665] width 1262 height 8
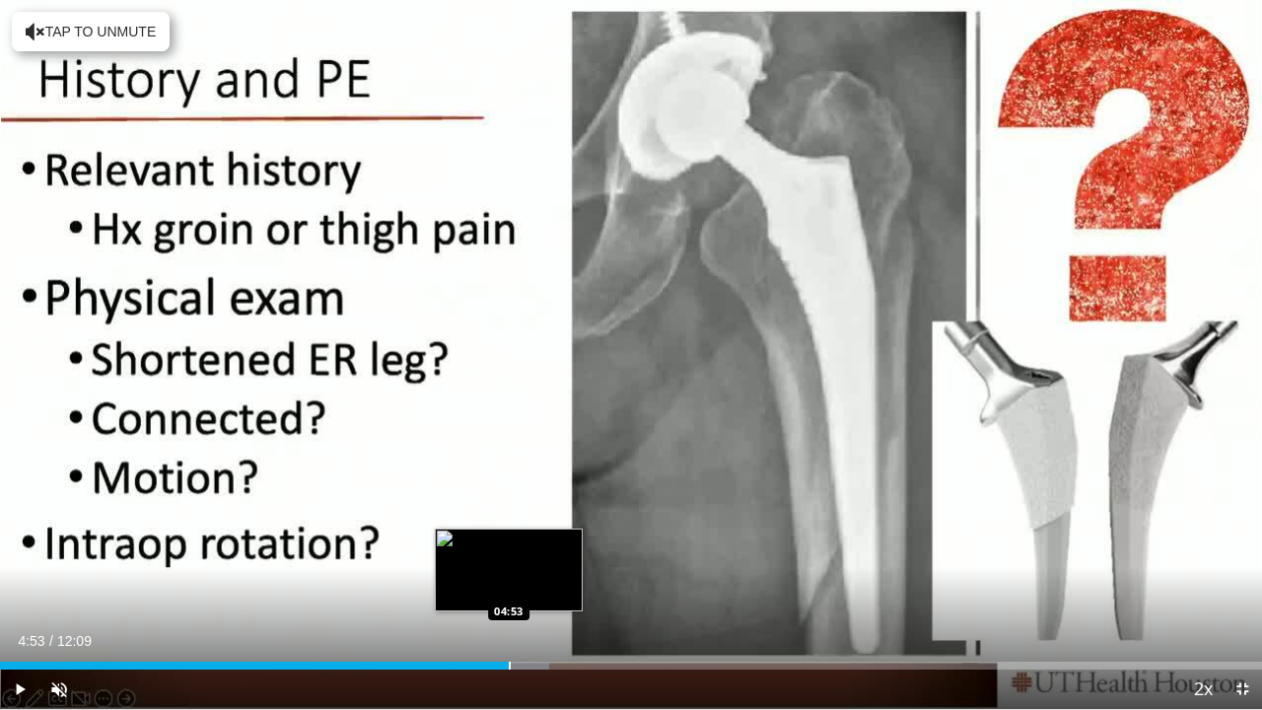
drag, startPoint x: 421, startPoint y: 660, endPoint x: 509, endPoint y: 663, distance: 87.8
click at [509, 542] on div "Loaded : 43.53% 04:53 04:53" at bounding box center [631, 660] width 1262 height 19
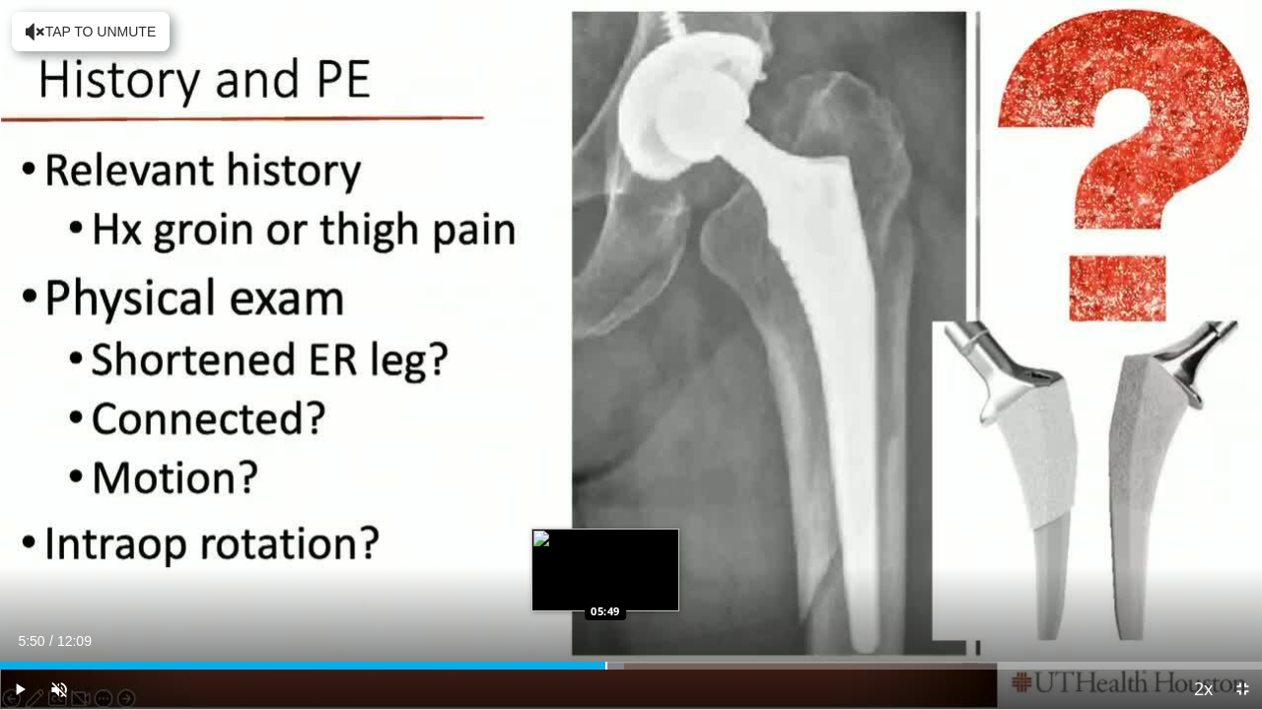
drag, startPoint x: 516, startPoint y: 667, endPoint x: 605, endPoint y: 662, distance: 88.8
click at [605, 542] on div "Progress Bar" at bounding box center [606, 665] width 2 height 8
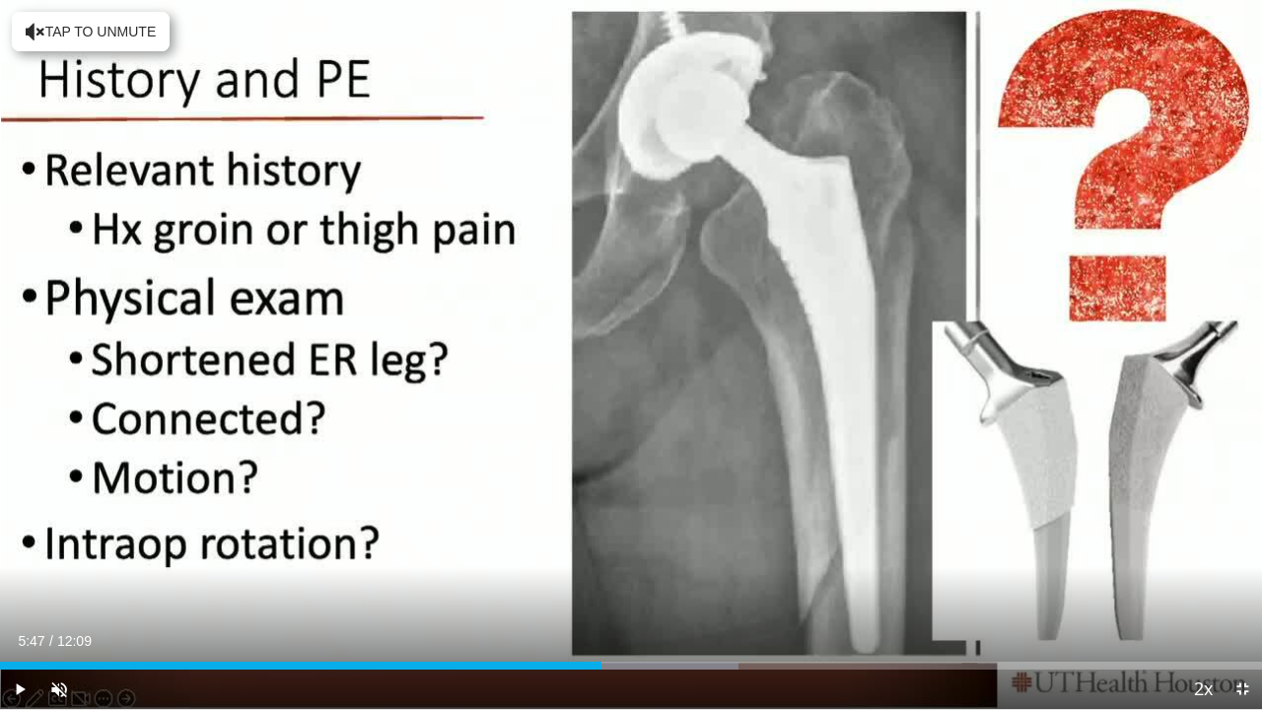
drag, startPoint x: 629, startPoint y: 663, endPoint x: 601, endPoint y: 666, distance: 27.8
click at [601, 542] on div "Loaded : 58.50% 05:47 05:47" at bounding box center [631, 665] width 1262 height 8
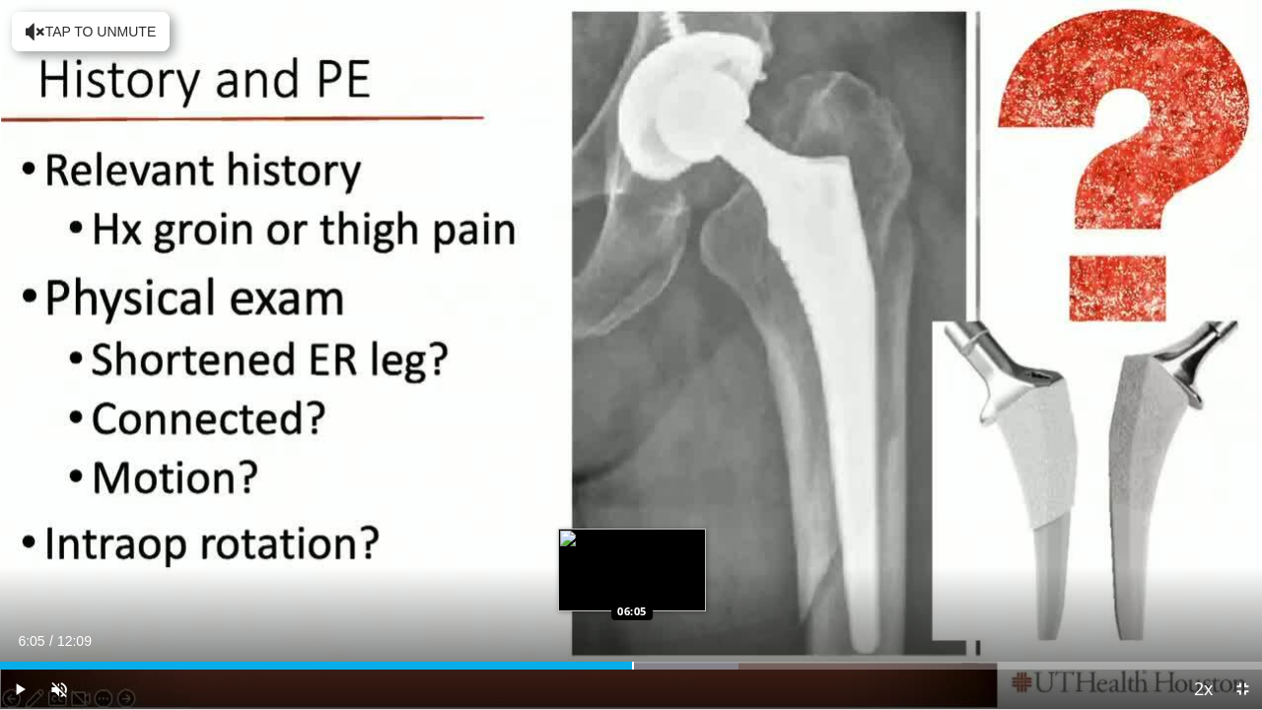
drag, startPoint x: 601, startPoint y: 666, endPoint x: 632, endPoint y: 666, distance: 30.6
click at [632, 542] on div "Loaded : 58.50% 06:05 06:05" at bounding box center [631, 665] width 1262 height 8
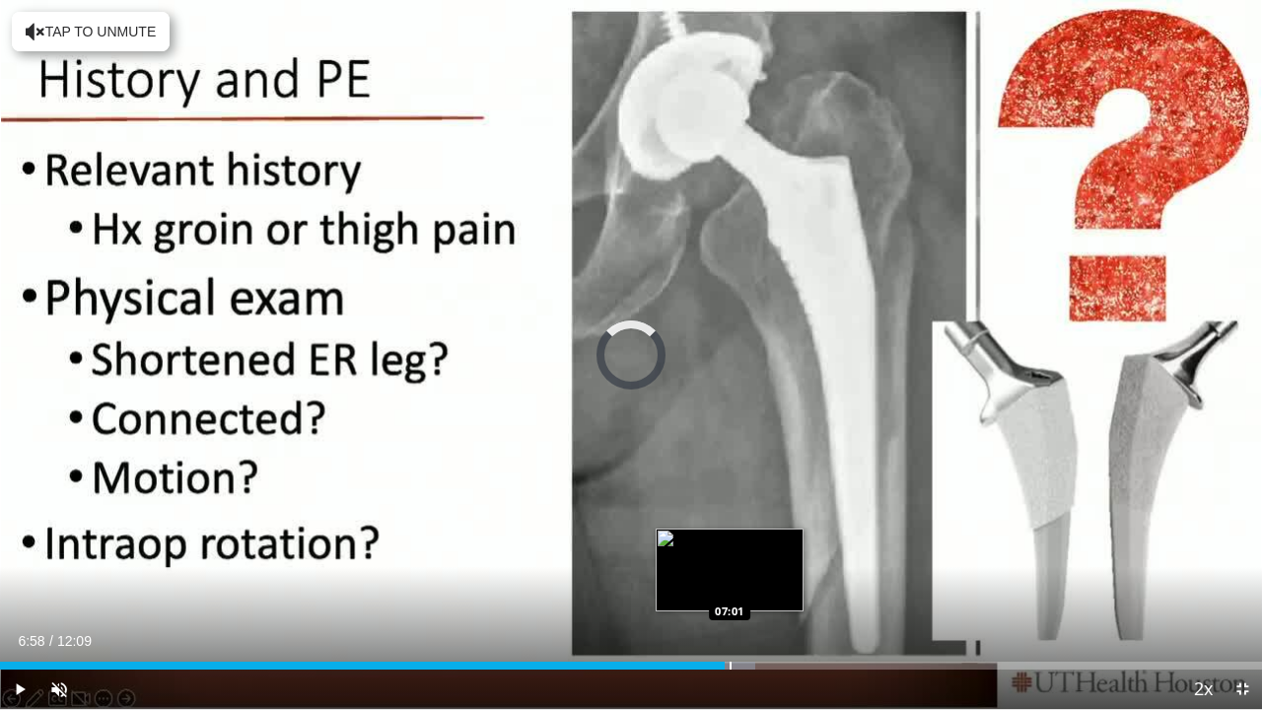
drag, startPoint x: 646, startPoint y: 668, endPoint x: 729, endPoint y: 667, distance: 83.8
click at [729, 542] on div "Progress Bar" at bounding box center [730, 665] width 2 height 8
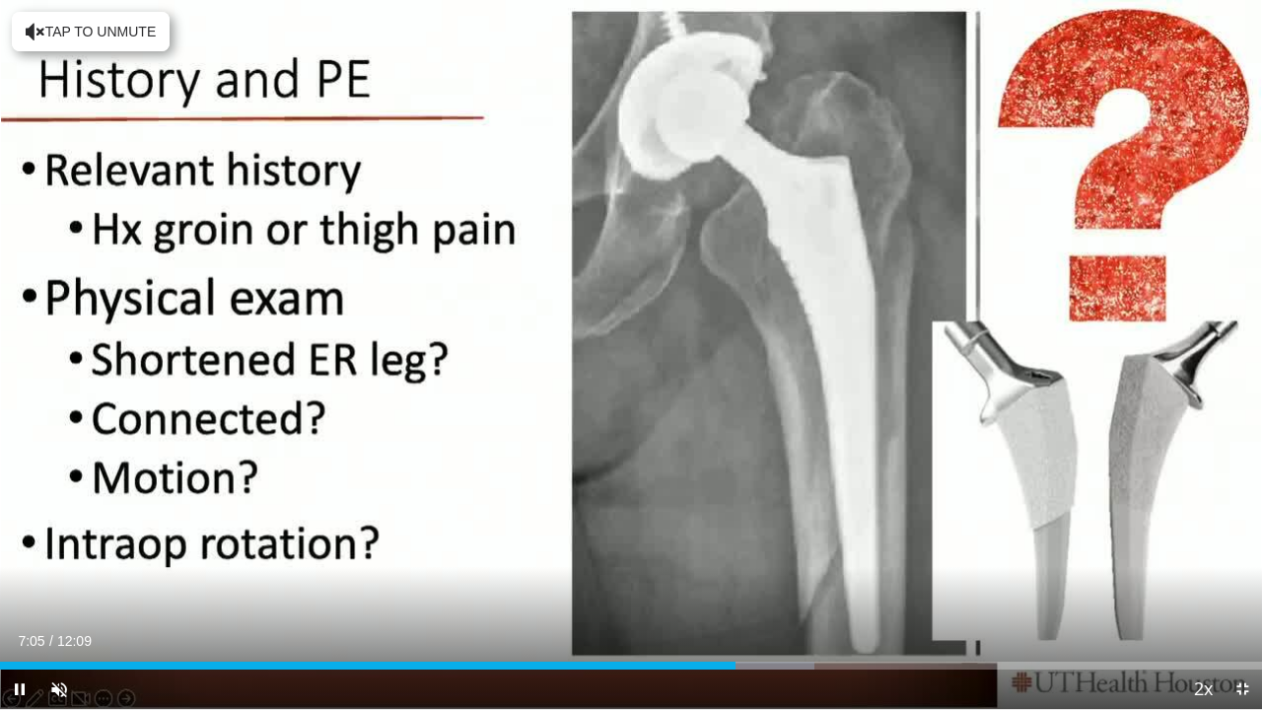
drag, startPoint x: 729, startPoint y: 667, endPoint x: 804, endPoint y: 675, distance: 75.3
click at [804, 542] on video-js "**********" at bounding box center [631, 355] width 1262 height 710
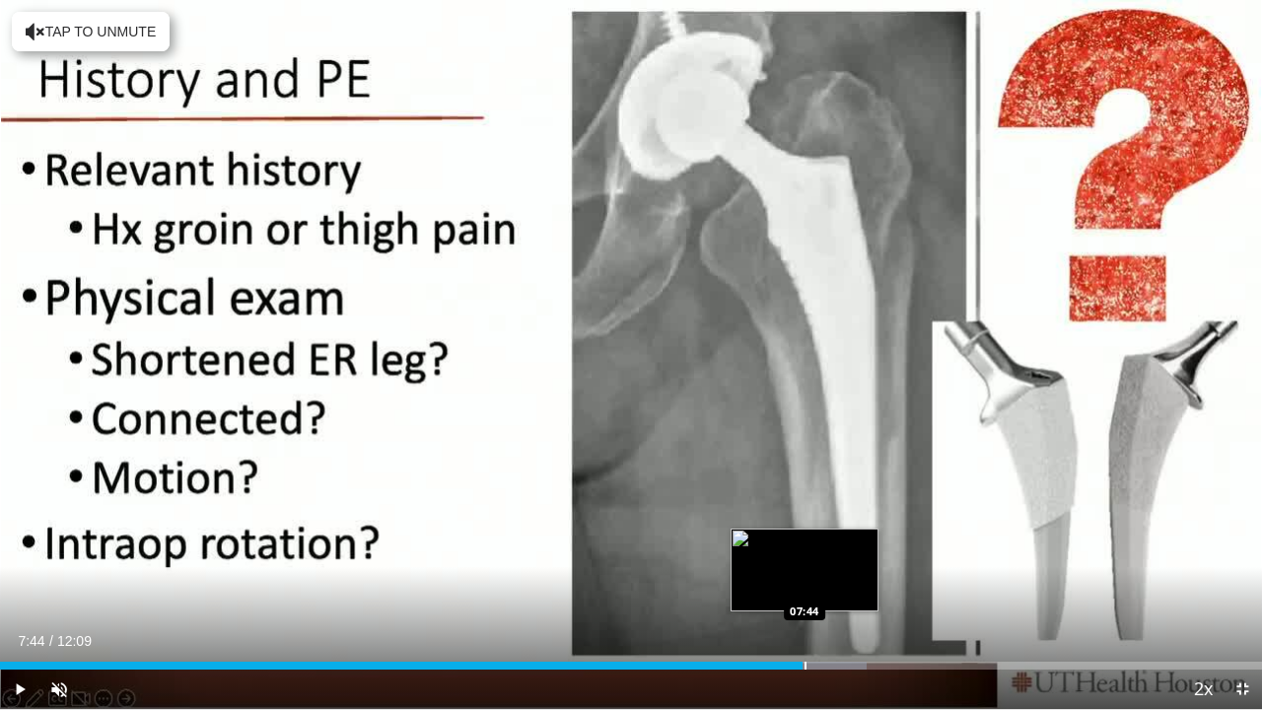
drag, startPoint x: 748, startPoint y: 664, endPoint x: 804, endPoint y: 667, distance: 56.3
click at [804, 542] on div "Loaded : 68.65% 07:43 07:44" at bounding box center [631, 665] width 1262 height 8
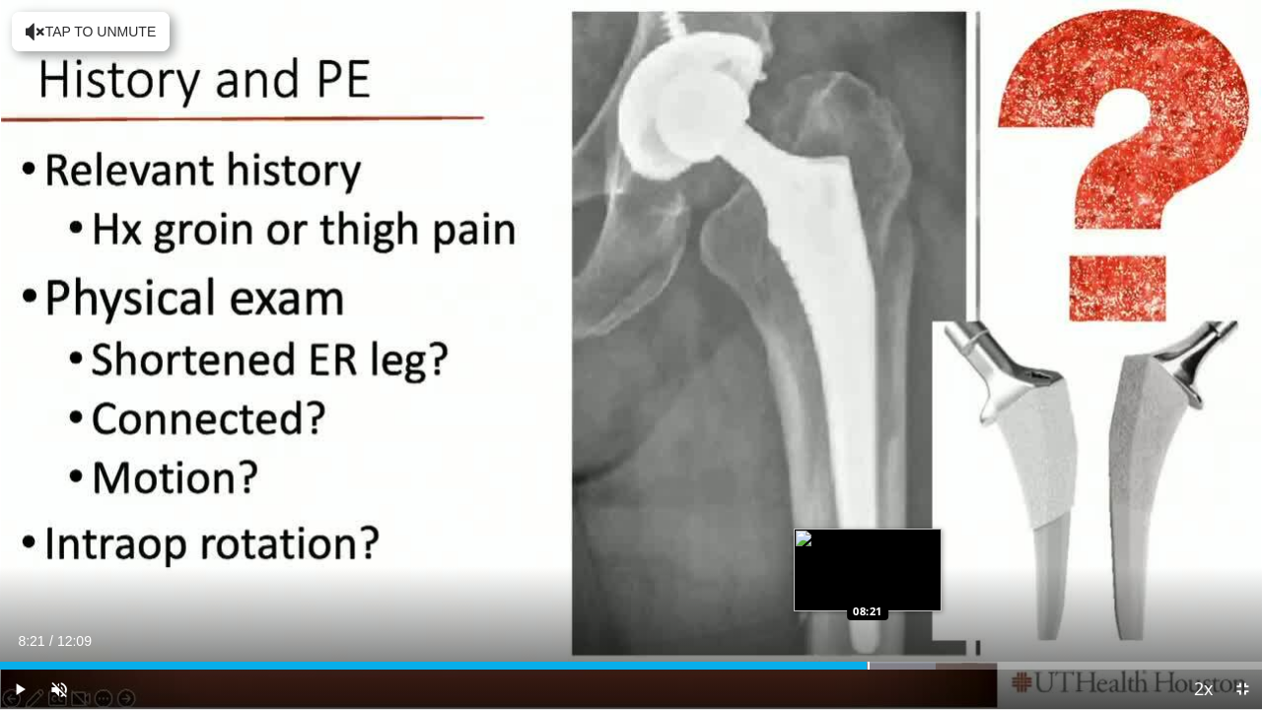
drag, startPoint x: 804, startPoint y: 661, endPoint x: 867, endPoint y: 656, distance: 63.3
click at [867, 542] on div "Loaded : 74.15% 08:20 08:21" at bounding box center [631, 660] width 1262 height 19
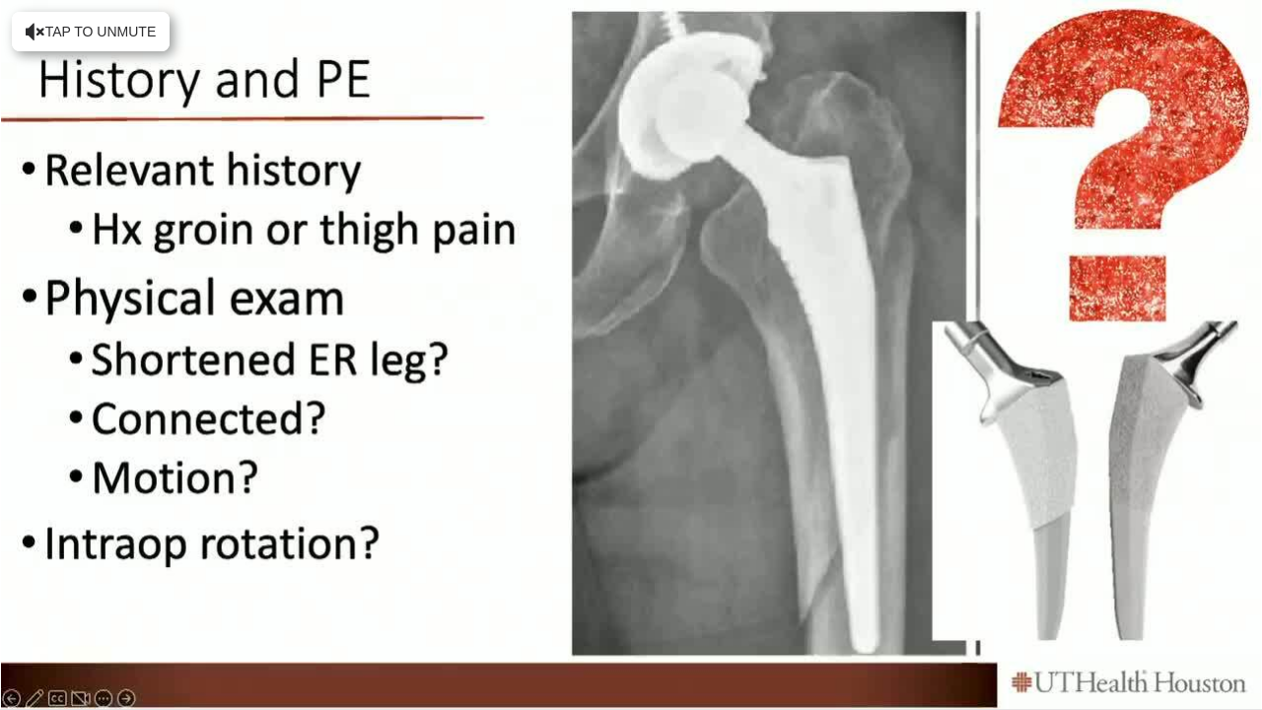
click at [867, 542] on video-js "**********" at bounding box center [631, 355] width 1262 height 710
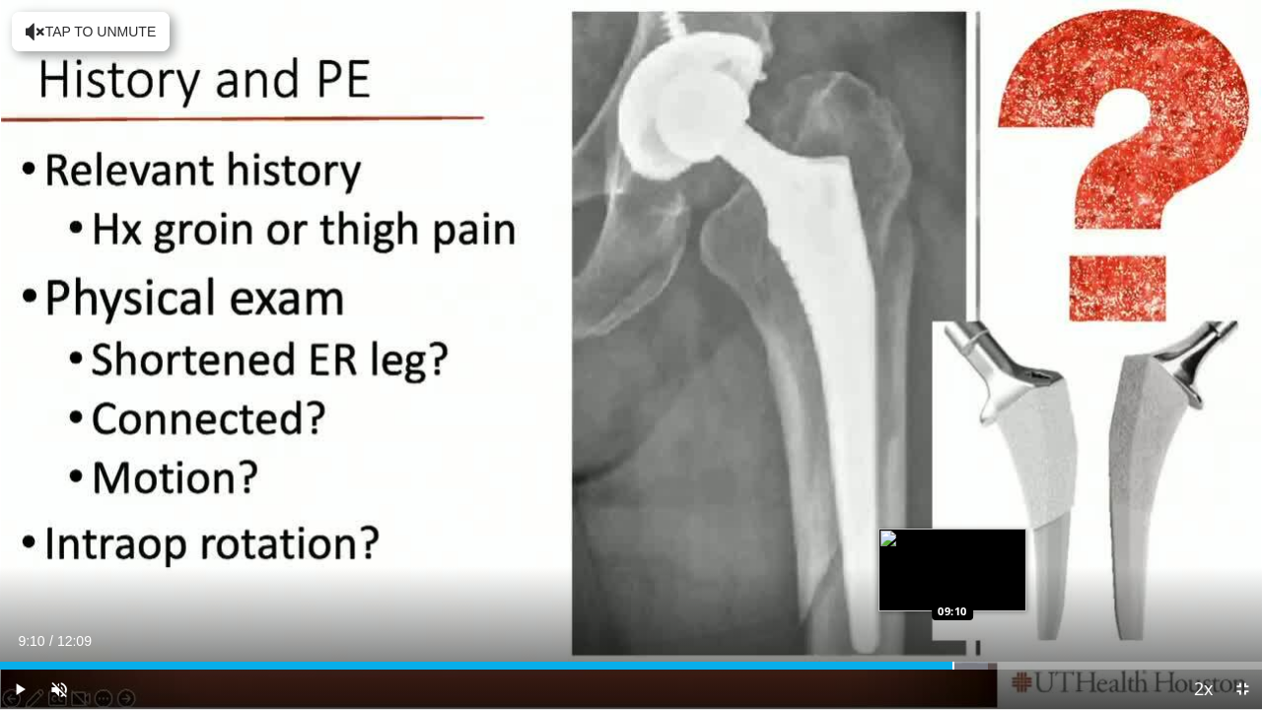
drag, startPoint x: 877, startPoint y: 660, endPoint x: 952, endPoint y: 656, distance: 75.0
click at [952, 542] on div "Loaded : 78.26% 09:10 09:10" at bounding box center [631, 660] width 1262 height 19
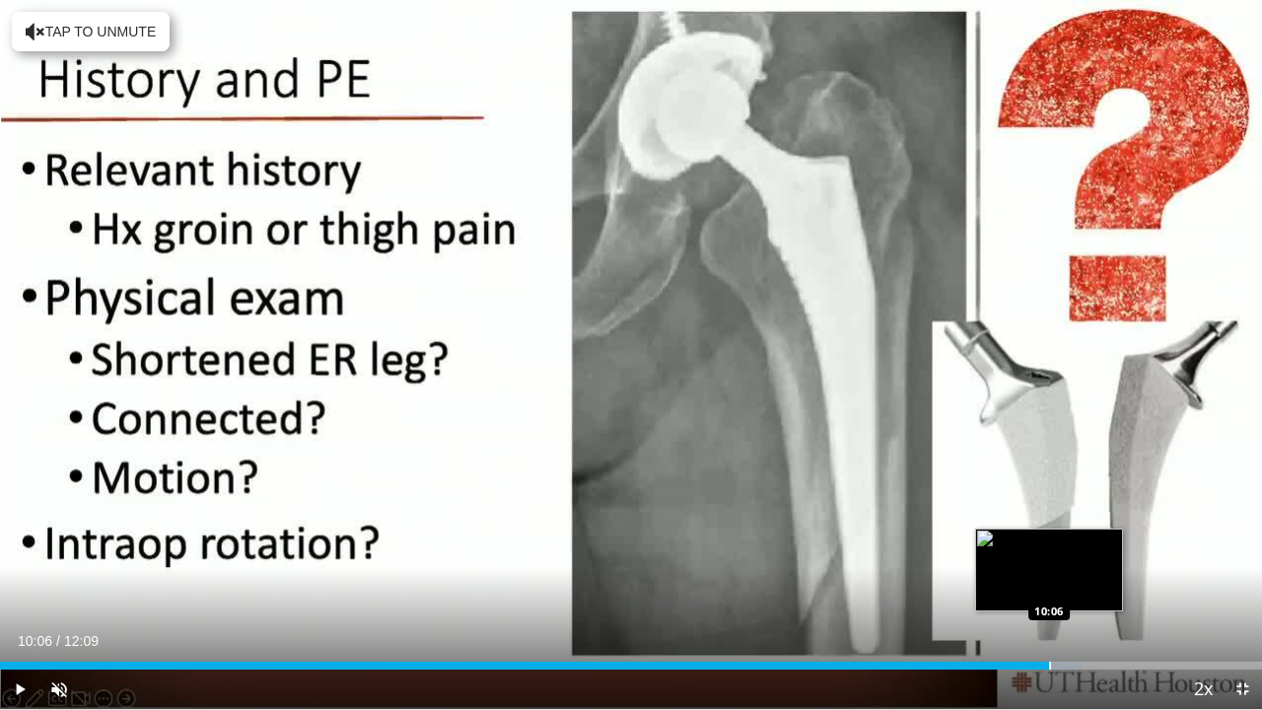
drag, startPoint x: 957, startPoint y: 661, endPoint x: 1049, endPoint y: 653, distance: 92.0
click at [1049, 542] on div "Loaded : 85.72% 10:05 10:06" at bounding box center [631, 660] width 1262 height 19
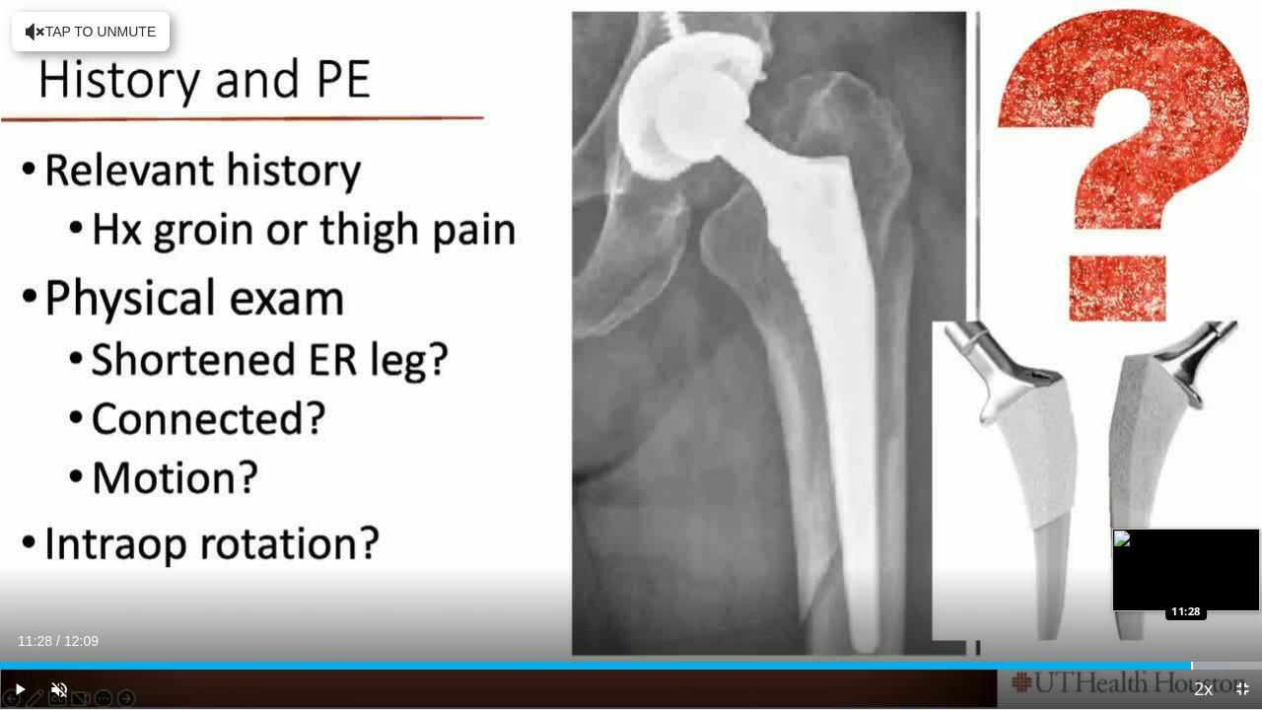
drag, startPoint x: 1057, startPoint y: 663, endPoint x: 1191, endPoint y: 661, distance: 134.1
click at [1191, 542] on div "Progress Bar" at bounding box center [1192, 665] width 2 height 8
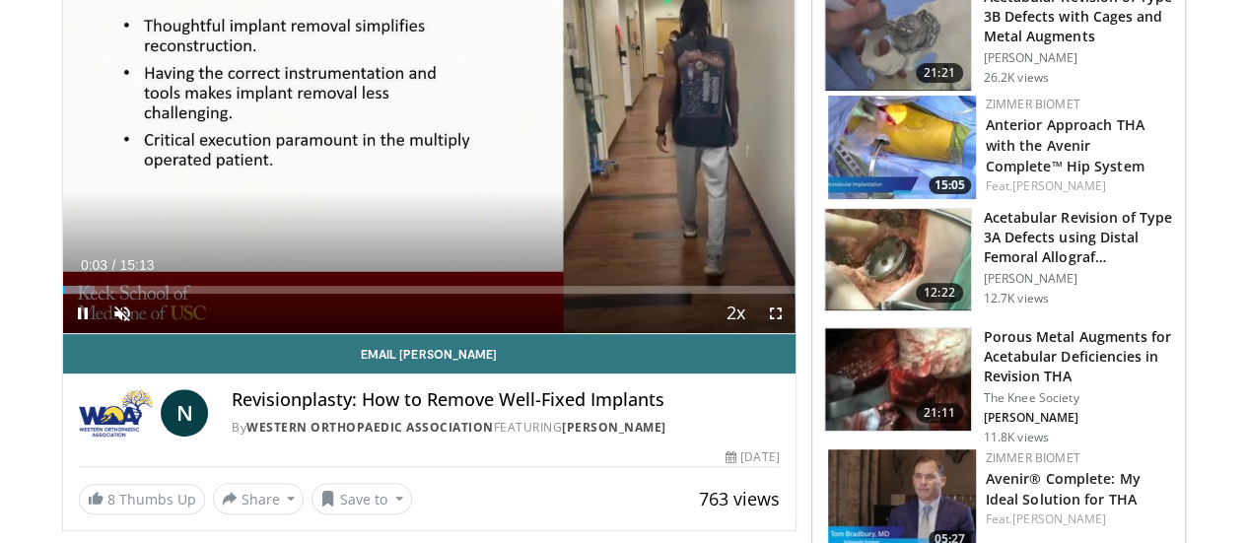
scroll to position [195, 0]
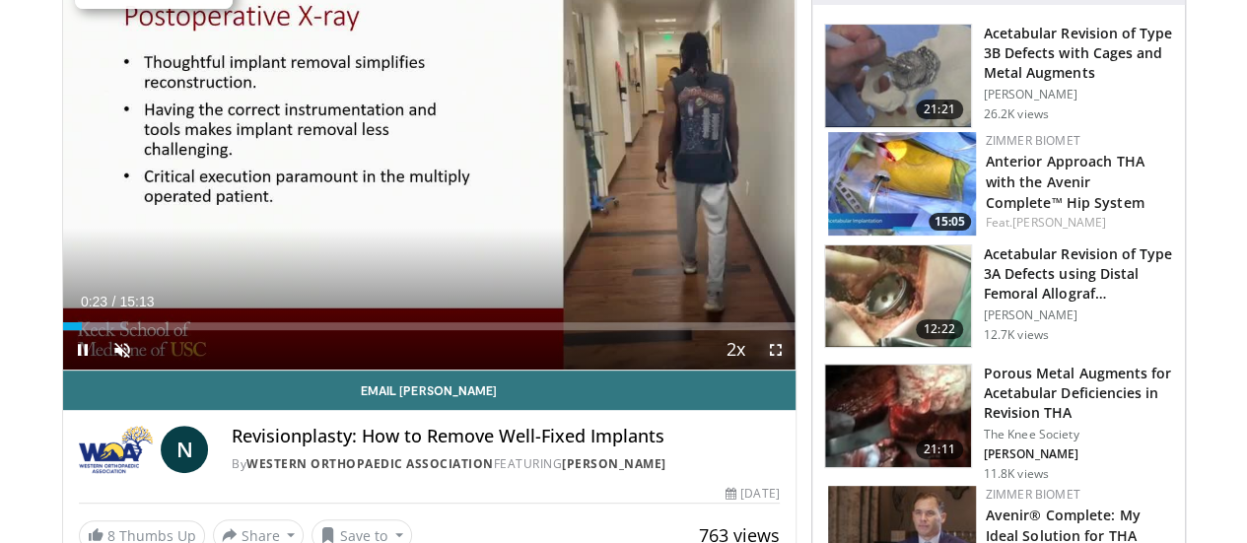
click at [788, 370] on span "Video Player" at bounding box center [775, 349] width 39 height 39
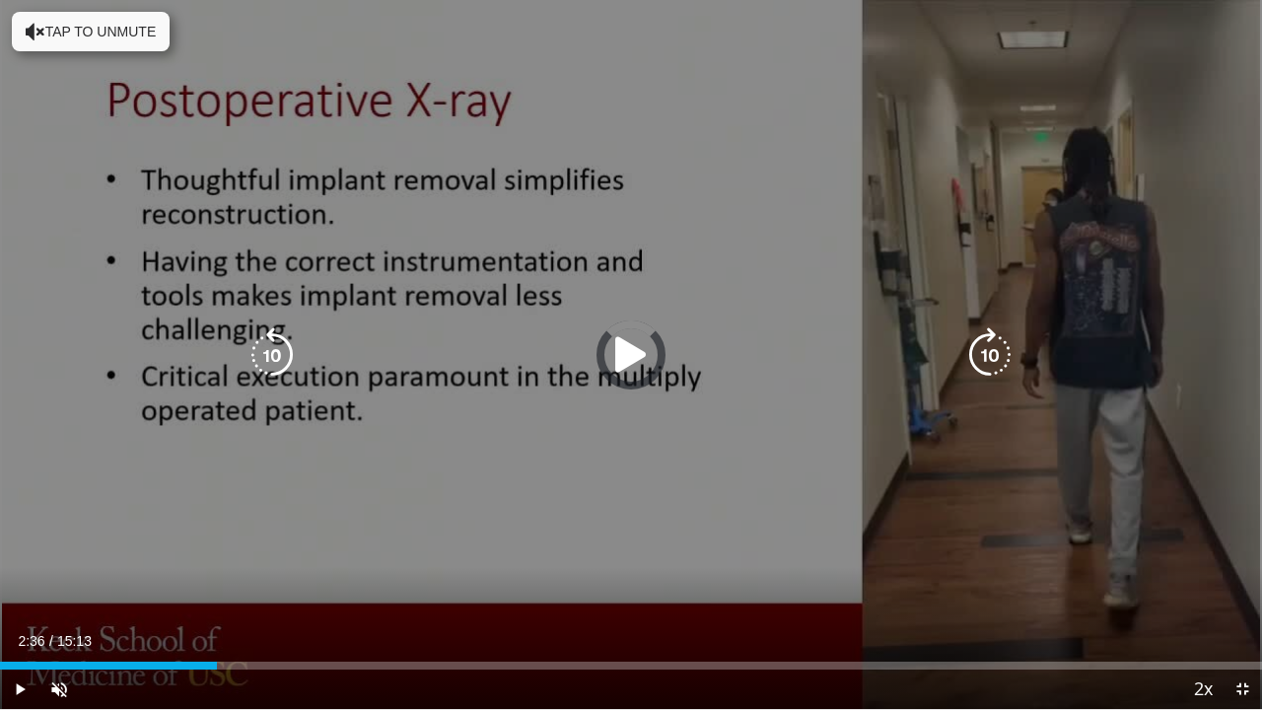
drag, startPoint x: 114, startPoint y: 667, endPoint x: 331, endPoint y: 650, distance: 217.6
click at [331, 542] on video-js "**********" at bounding box center [631, 355] width 1262 height 710
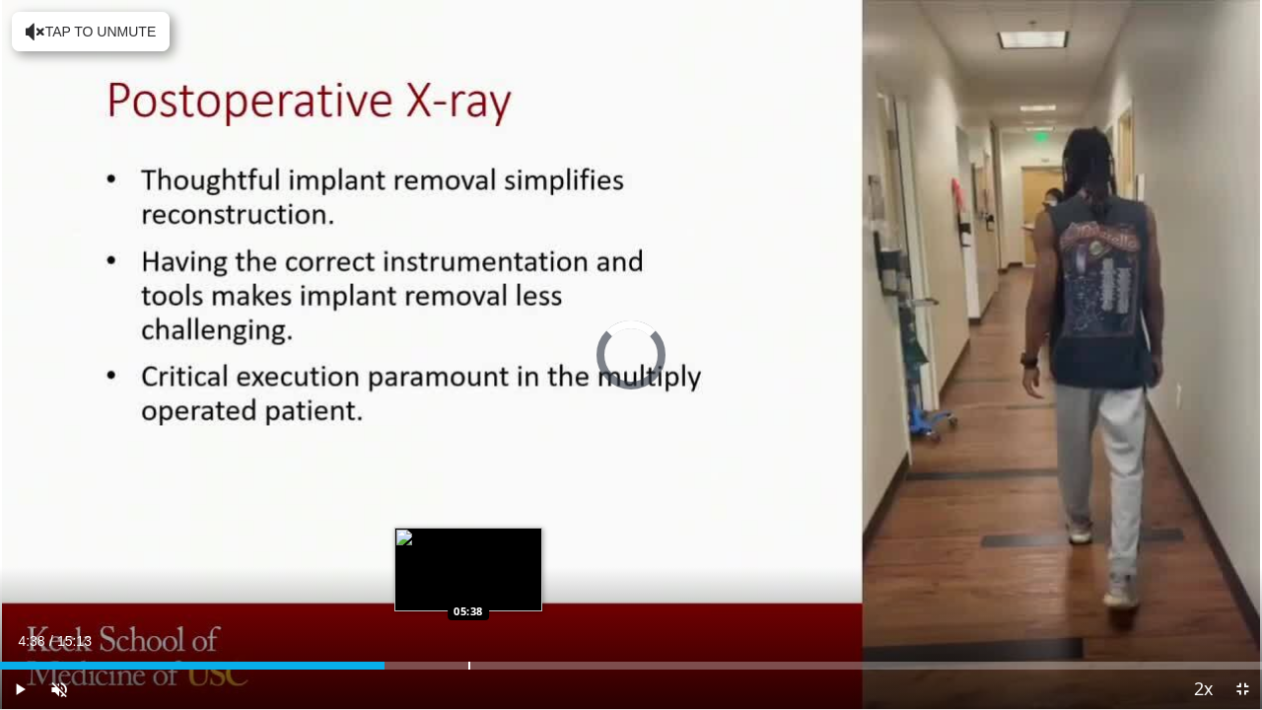
drag, startPoint x: 339, startPoint y: 660, endPoint x: 468, endPoint y: 662, distance: 129.1
click at [468, 542] on div "Loaded : 0.00% 05:38 05:38" at bounding box center [631, 660] width 1262 height 19
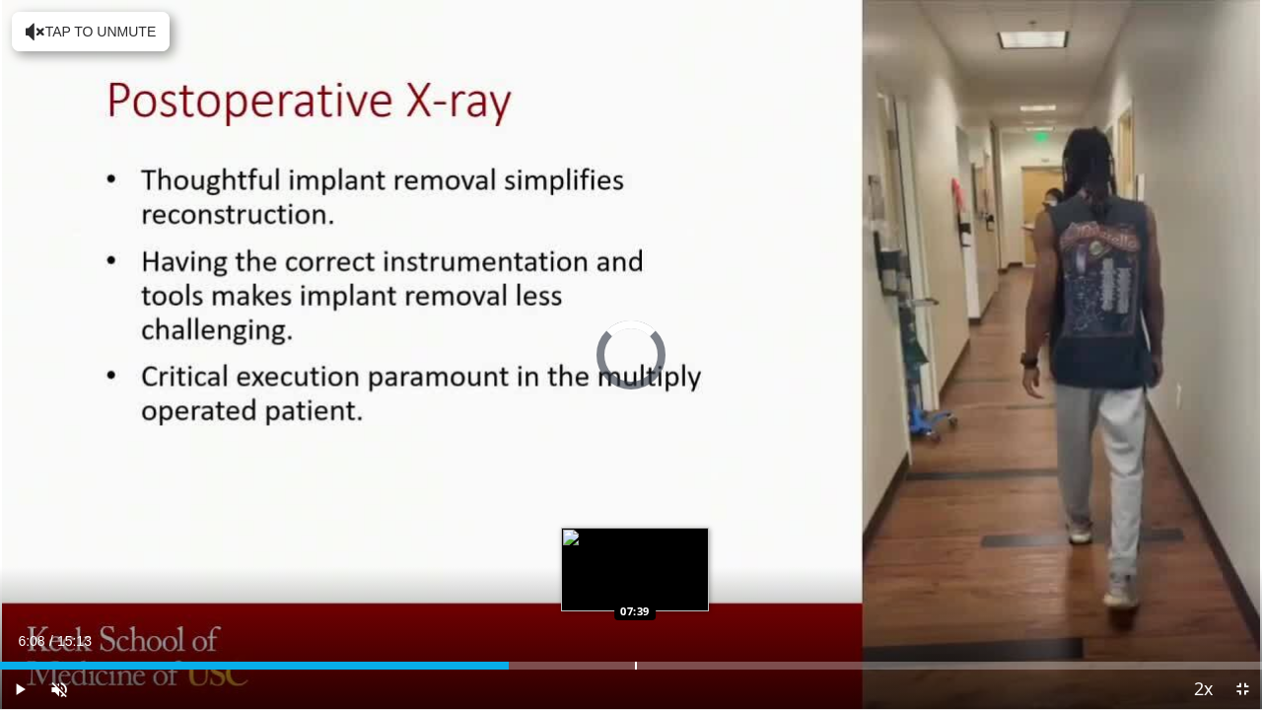
drag, startPoint x: 473, startPoint y: 665, endPoint x: 635, endPoint y: 668, distance: 161.7
click at [635, 542] on div "Progress Bar" at bounding box center [636, 665] width 2 height 8
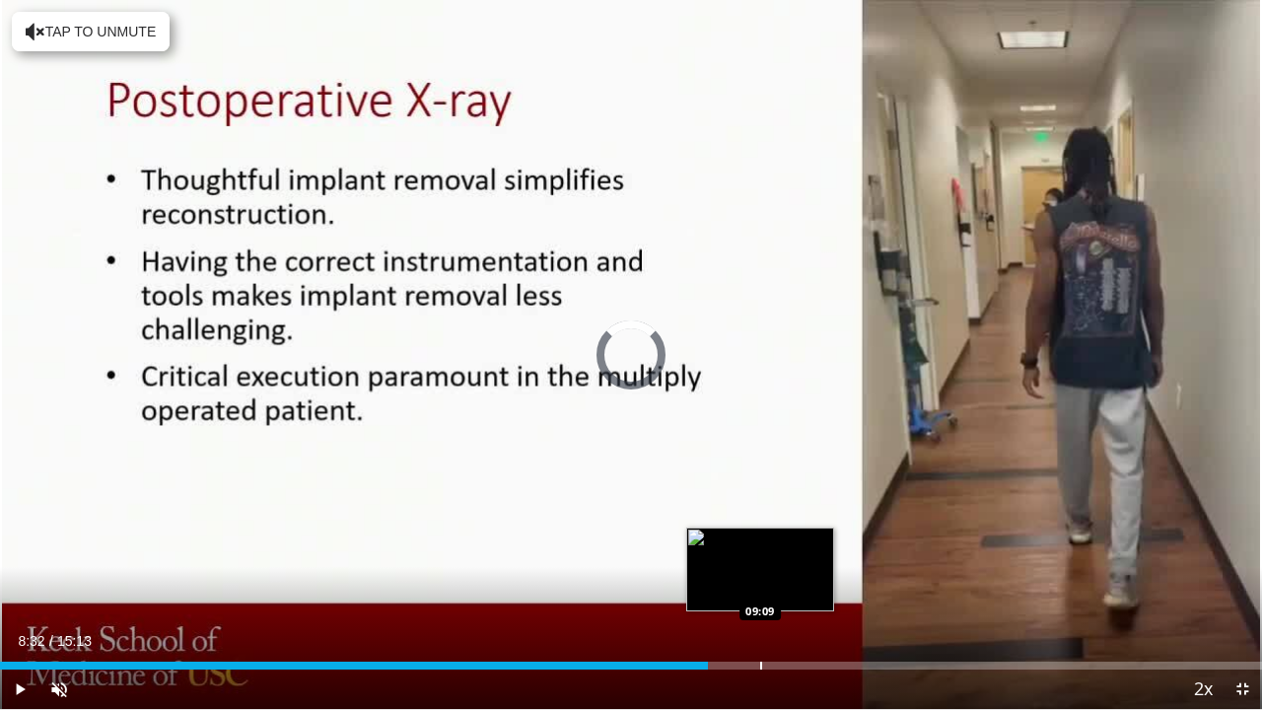
drag, startPoint x: 637, startPoint y: 659, endPoint x: 761, endPoint y: 668, distance: 124.5
click at [761, 542] on div "Loaded : 0.00% 09:08 09:09" at bounding box center [631, 660] width 1262 height 19
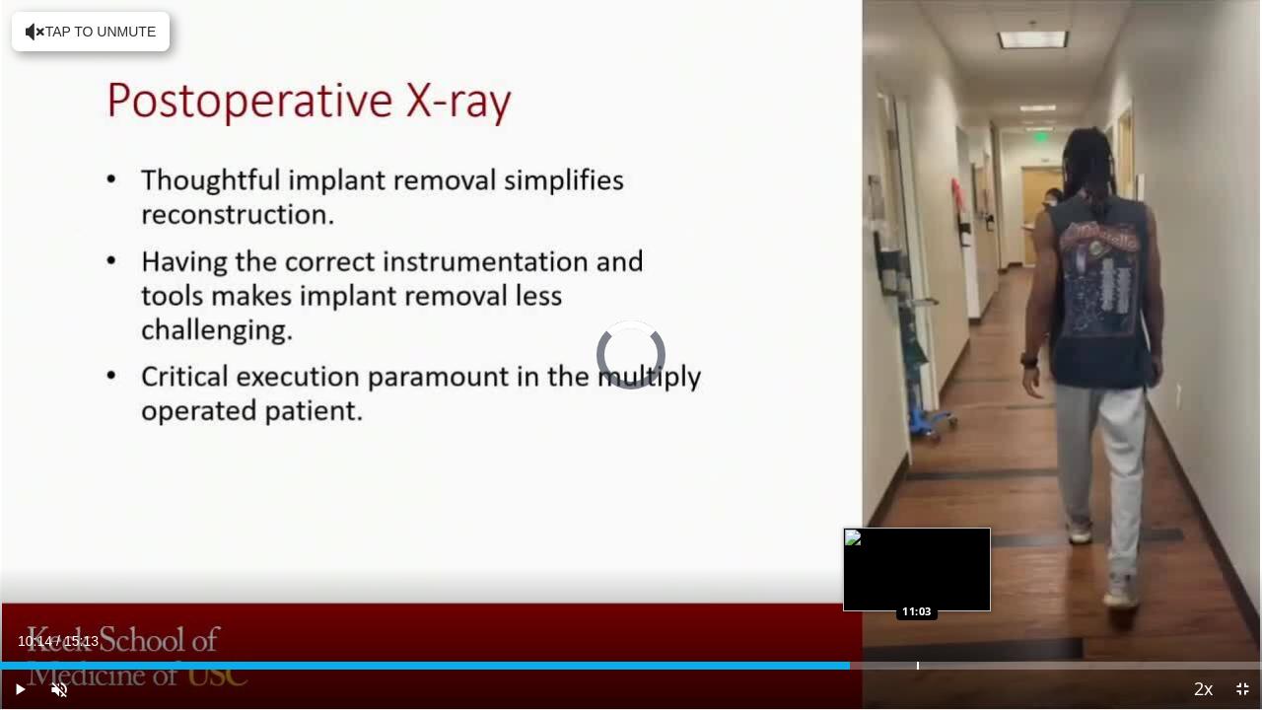
drag, startPoint x: 775, startPoint y: 666, endPoint x: 917, endPoint y: 664, distance: 141.9
click at [917, 542] on div "Progress Bar" at bounding box center [918, 665] width 2 height 8
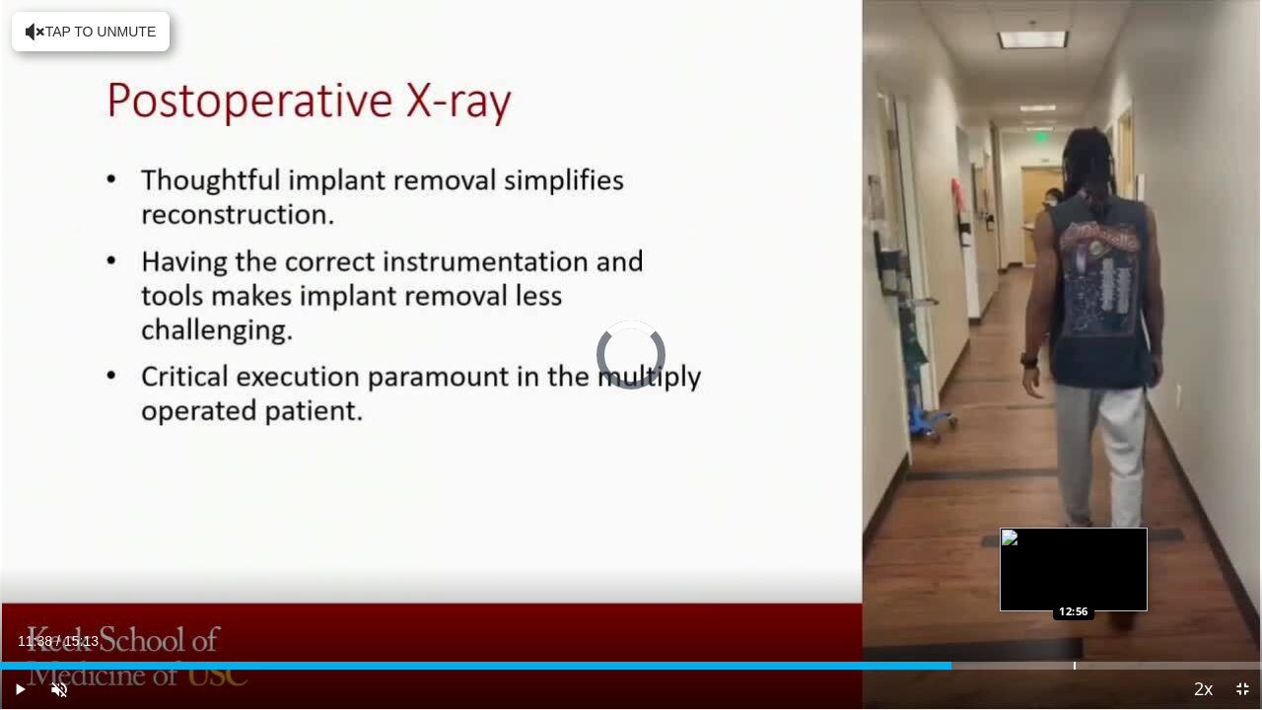
drag, startPoint x: 926, startPoint y: 657, endPoint x: 1074, endPoint y: 656, distance: 147.8
click at [1074, 542] on div "Loaded : 0.00% 12:55 12:56" at bounding box center [631, 660] width 1262 height 19
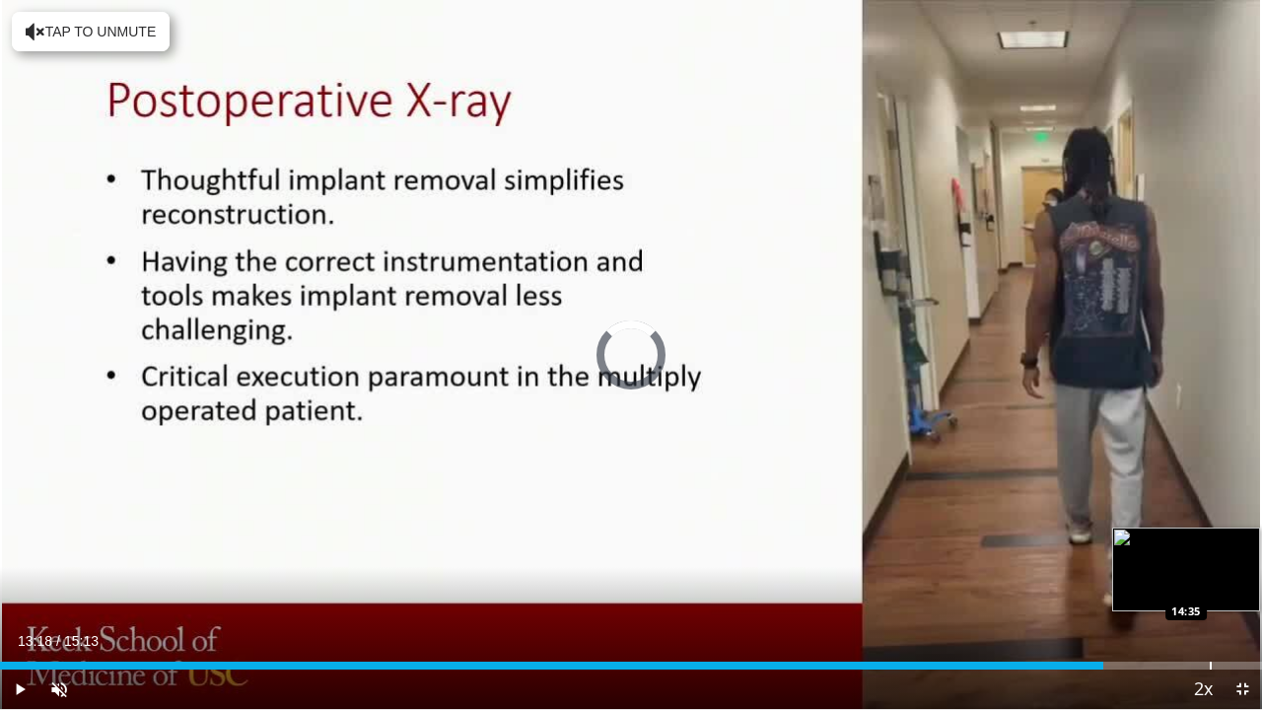
drag, startPoint x: 1071, startPoint y: 656, endPoint x: 1208, endPoint y: 653, distance: 137.0
click at [1208, 542] on div "Loaded : 0.00% 14:34 14:35" at bounding box center [631, 660] width 1262 height 19
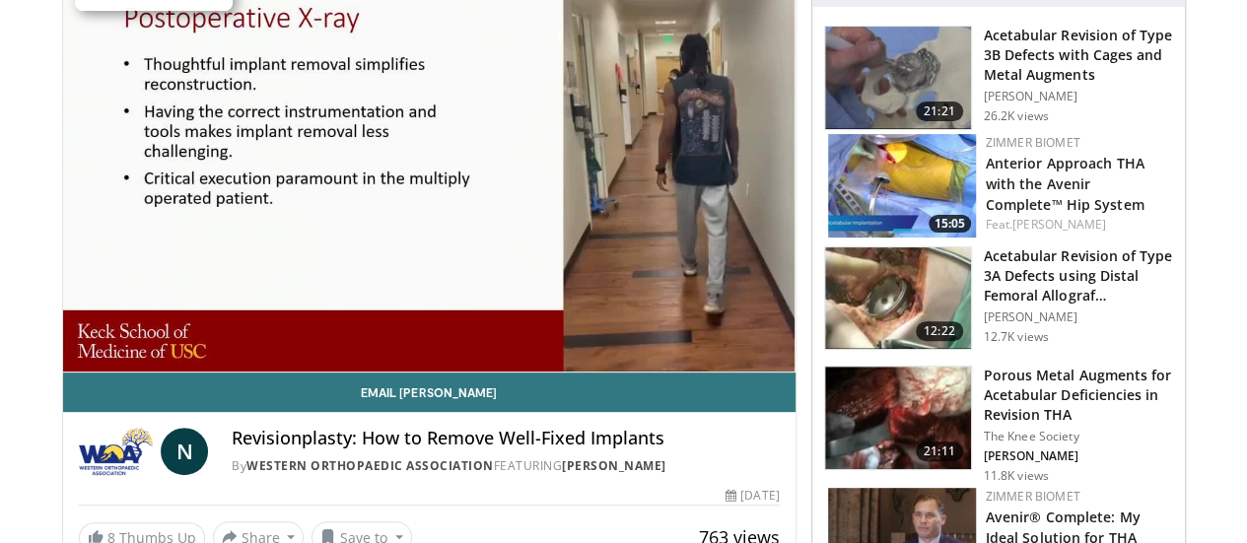
scroll to position [0, 0]
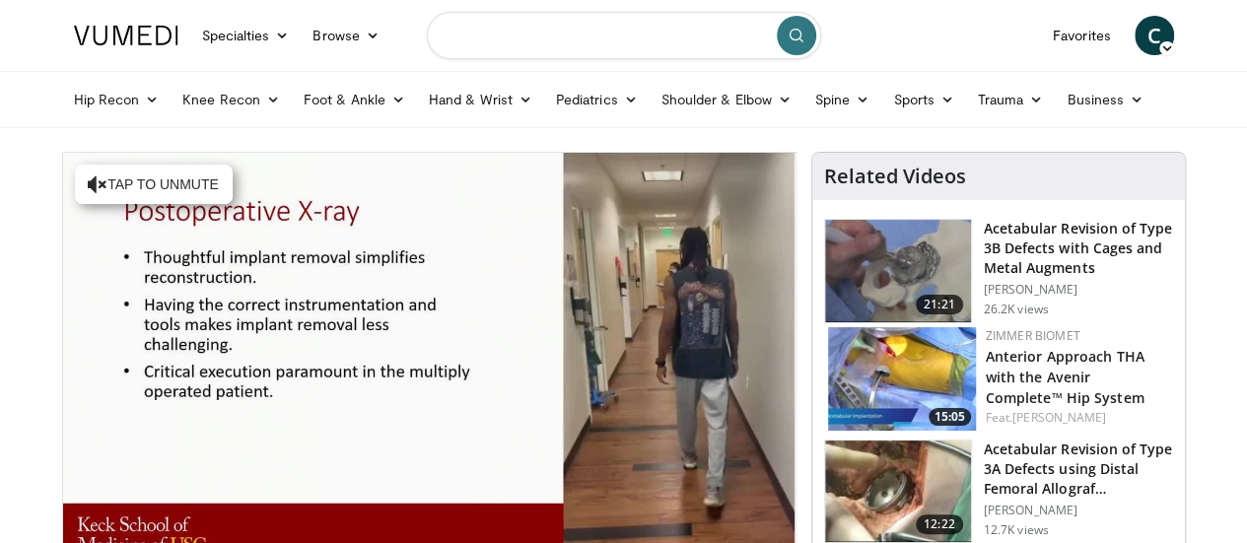
click at [566, 43] on input "Search topics, interventions" at bounding box center [624, 35] width 394 height 47
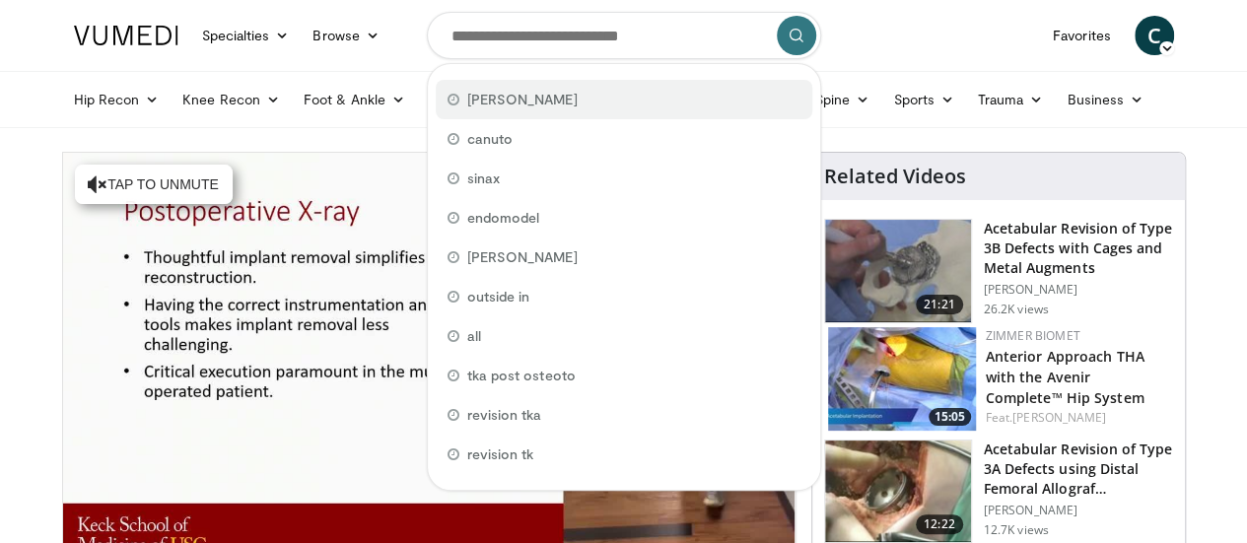
click at [489, 103] on span "[PERSON_NAME]" at bounding box center [522, 100] width 110 height 20
type input "****"
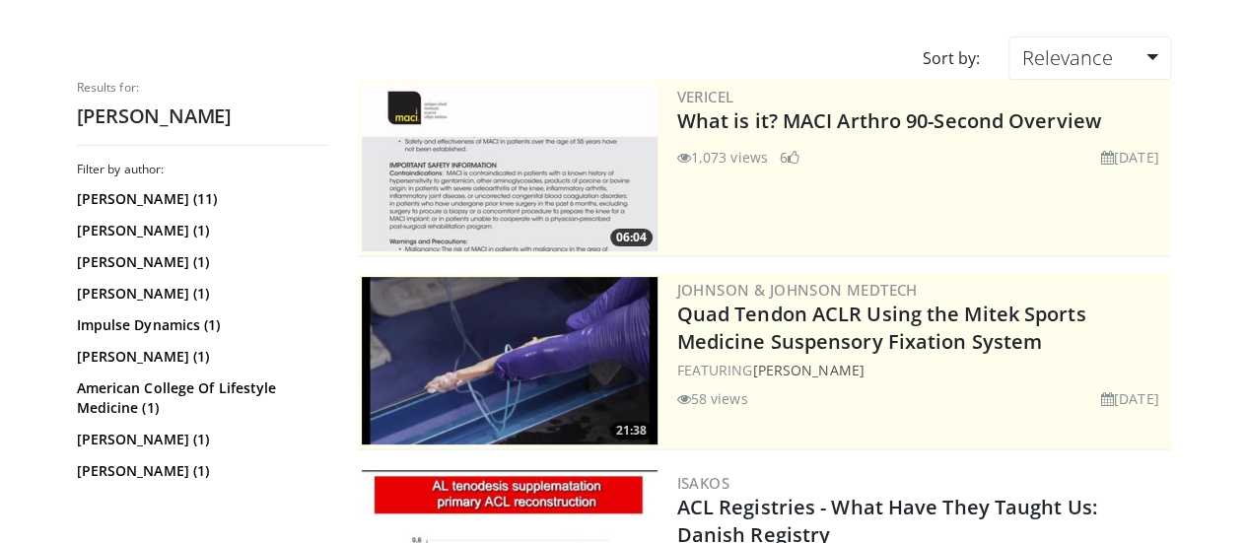
scroll to position [123, 0]
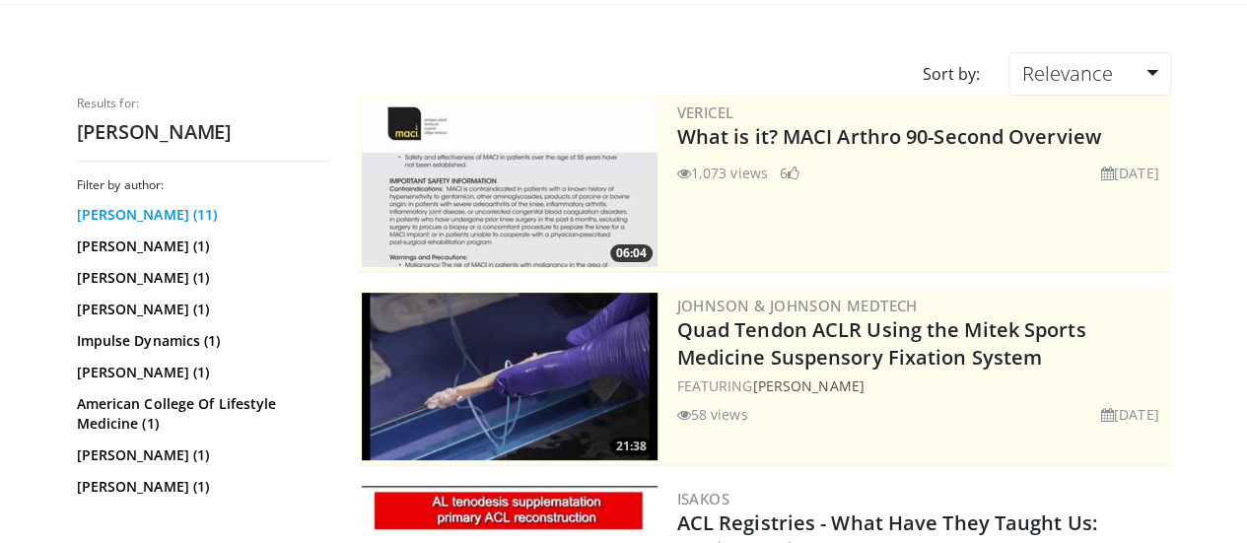
click at [94, 210] on link "[PERSON_NAME] (11)" at bounding box center [200, 215] width 246 height 20
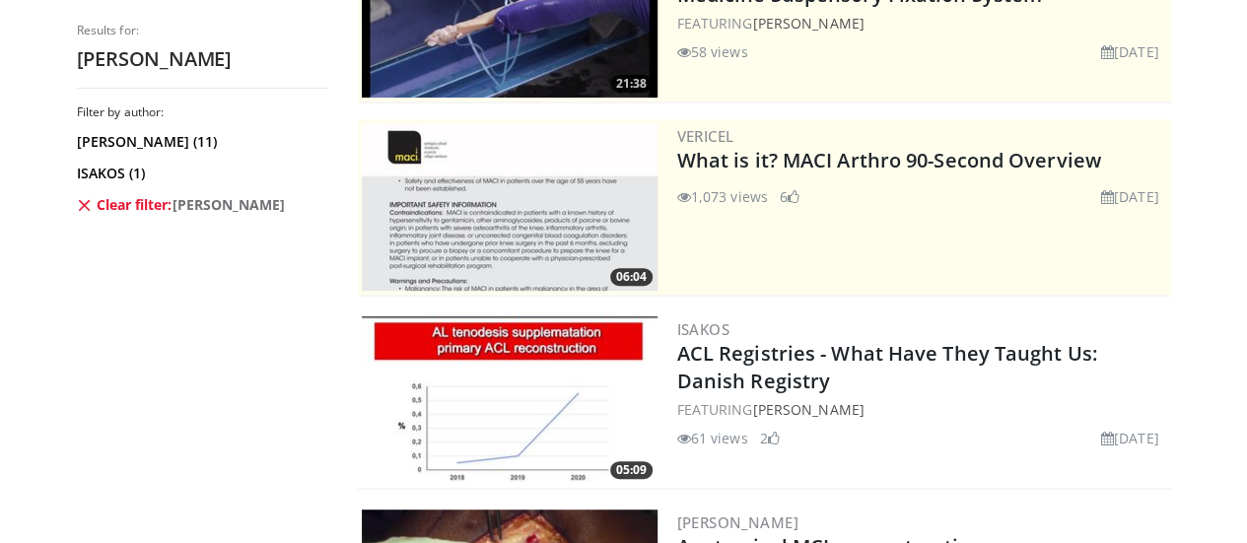
scroll to position [591, 0]
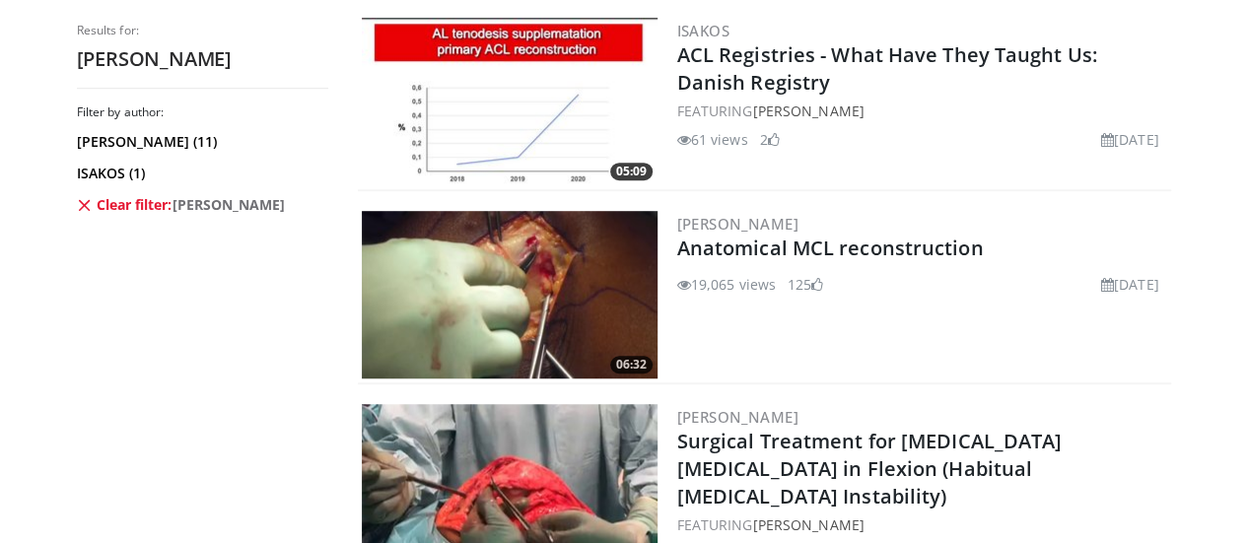
click at [483, 250] on img at bounding box center [510, 295] width 296 height 168
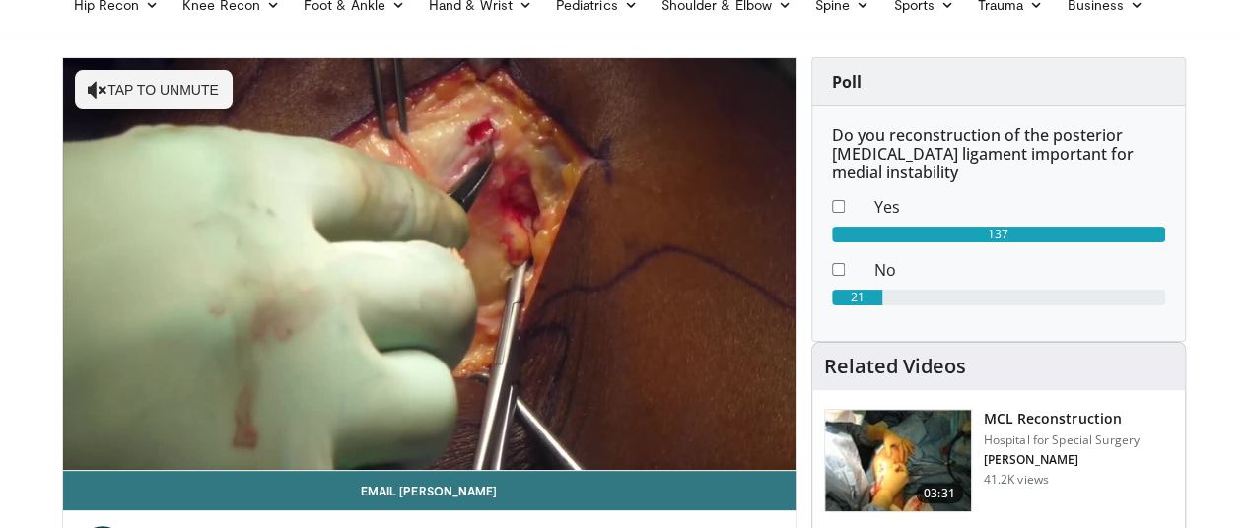
scroll to position [119, 0]
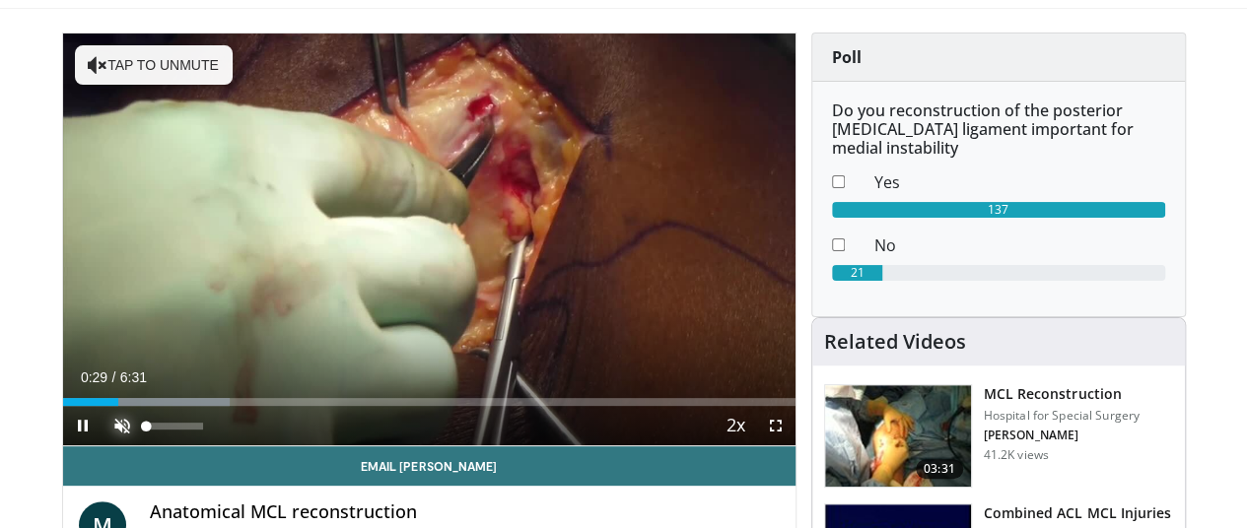
click at [103, 445] on span "Video Player" at bounding box center [122, 425] width 39 height 39
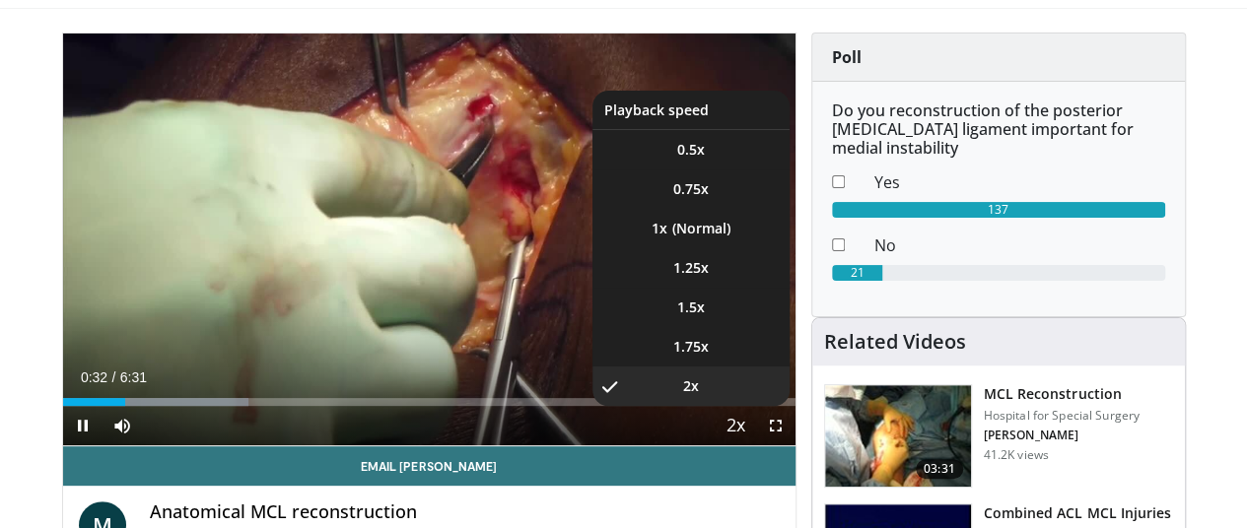
click at [750, 446] on span "Video Player" at bounding box center [736, 426] width 28 height 39
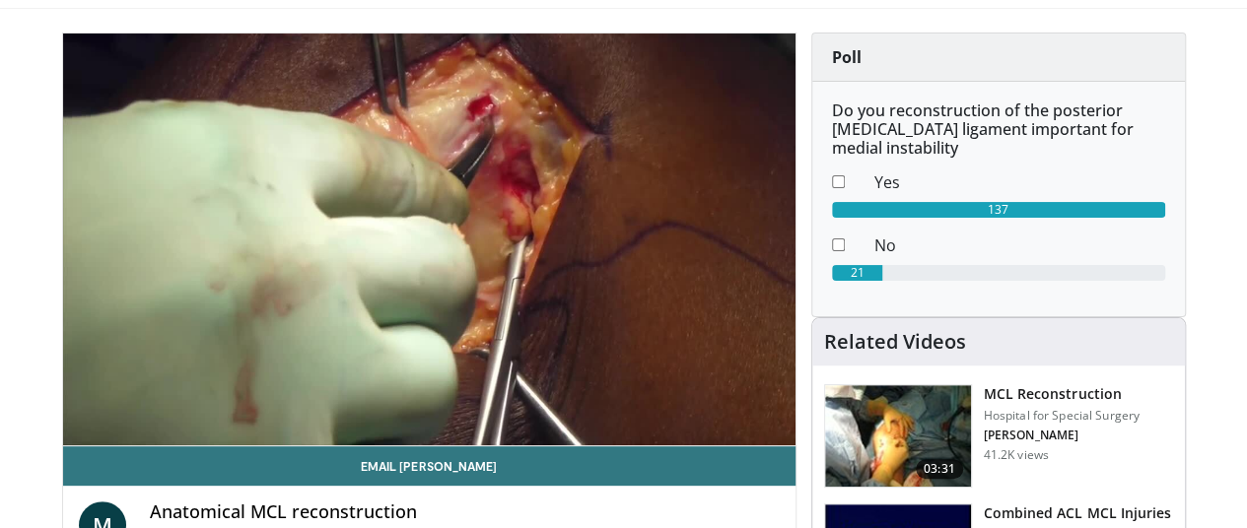
click at [750, 445] on div "10 seconds Tap to unmute" at bounding box center [429, 240] width 732 height 412
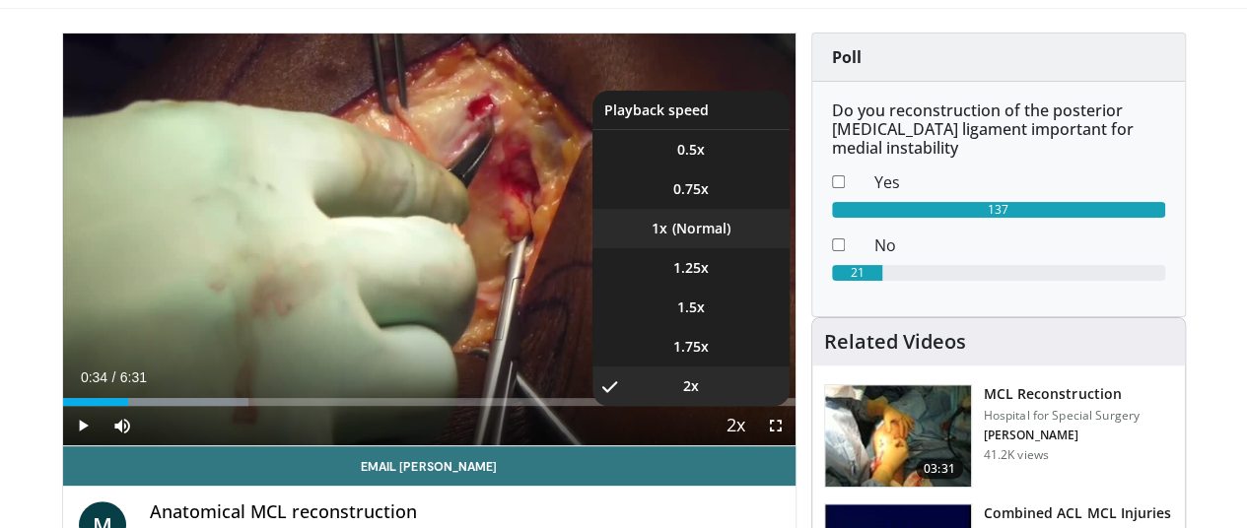
click at [718, 248] on li "1x" at bounding box center [690, 228] width 197 height 39
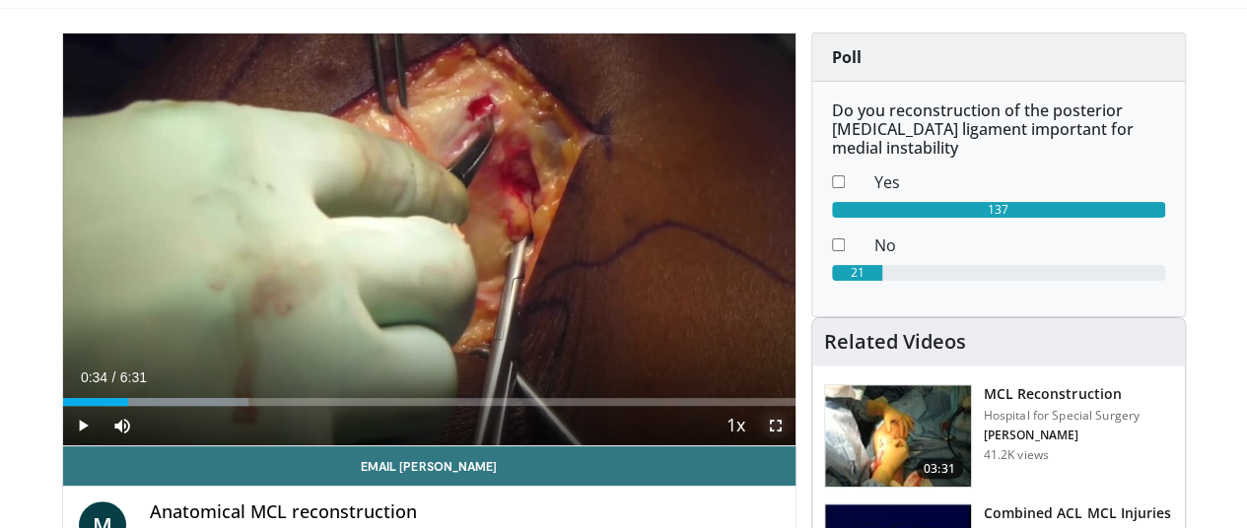
click at [787, 445] on span "Video Player" at bounding box center [775, 425] width 39 height 39
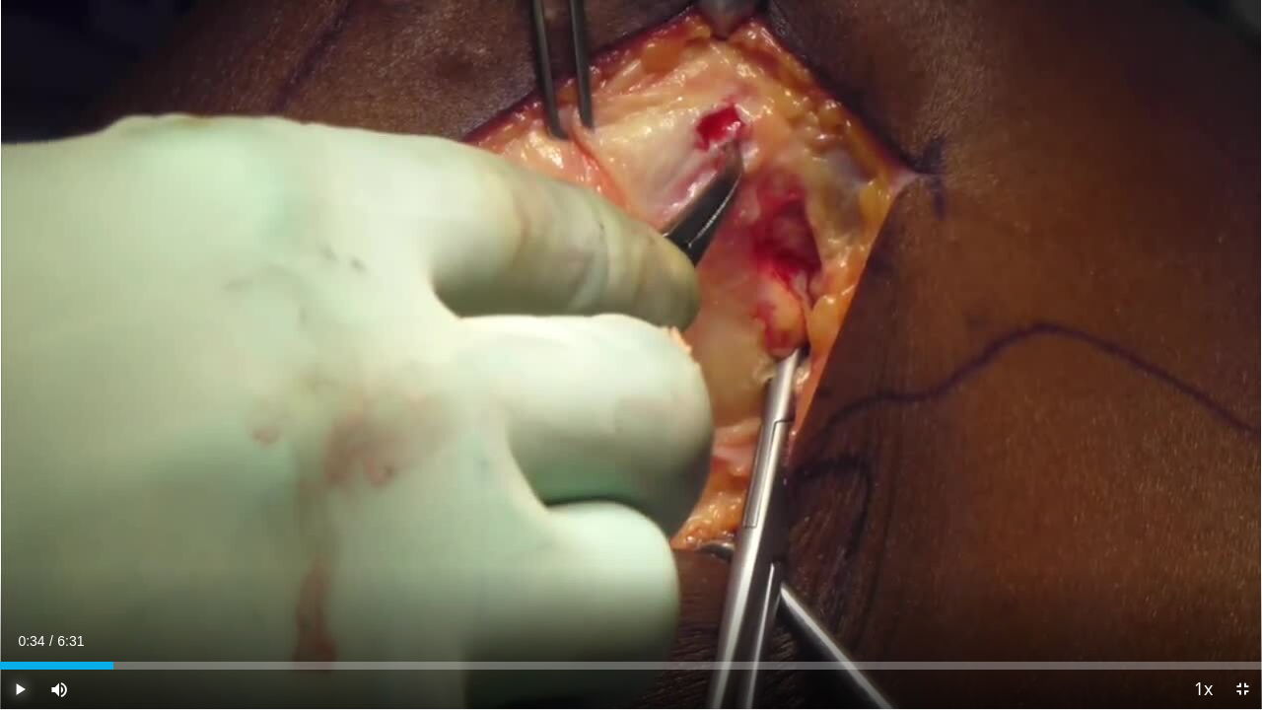
click at [14, 527] on span "Video Player" at bounding box center [19, 688] width 39 height 39
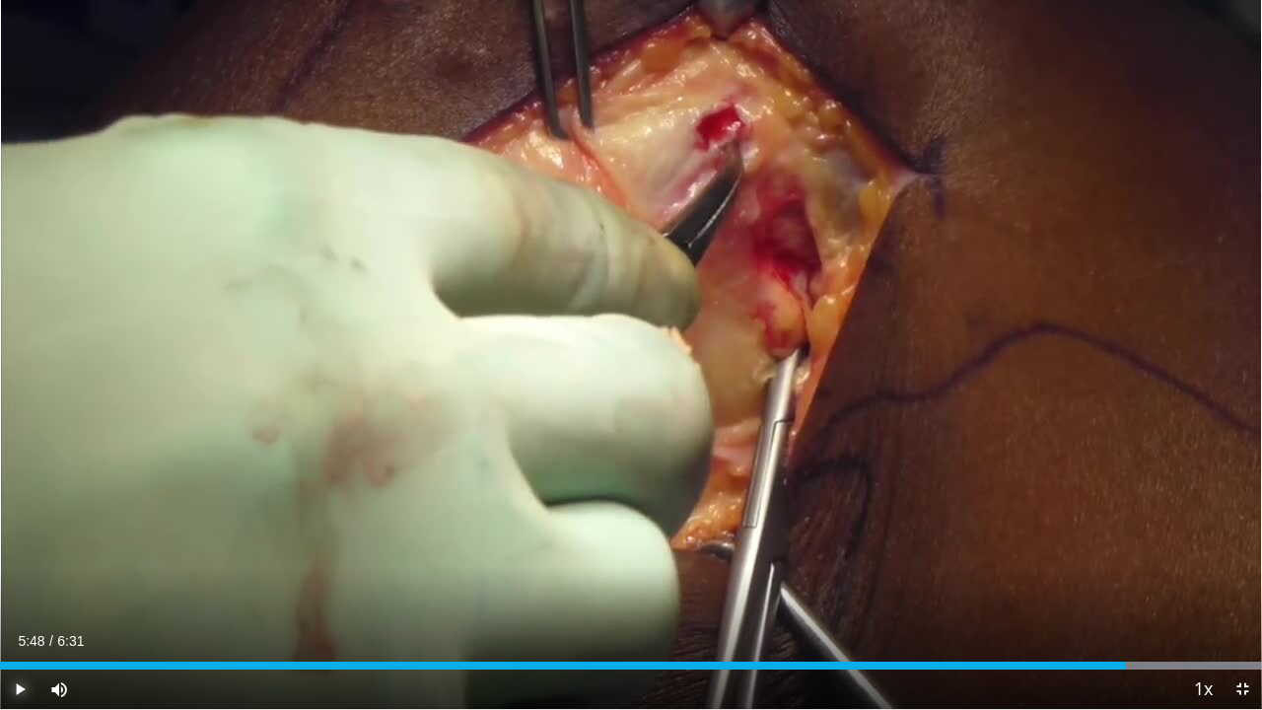
drag, startPoint x: 1086, startPoint y: 664, endPoint x: 1124, endPoint y: 643, distance: 43.3
click at [1124, 527] on div "Current Time 5:48 / Duration 6:31 Play Skip Backward Skip Forward Mute Loaded :…" at bounding box center [631, 688] width 1262 height 39
